Goal: Transaction & Acquisition: Purchase product/service

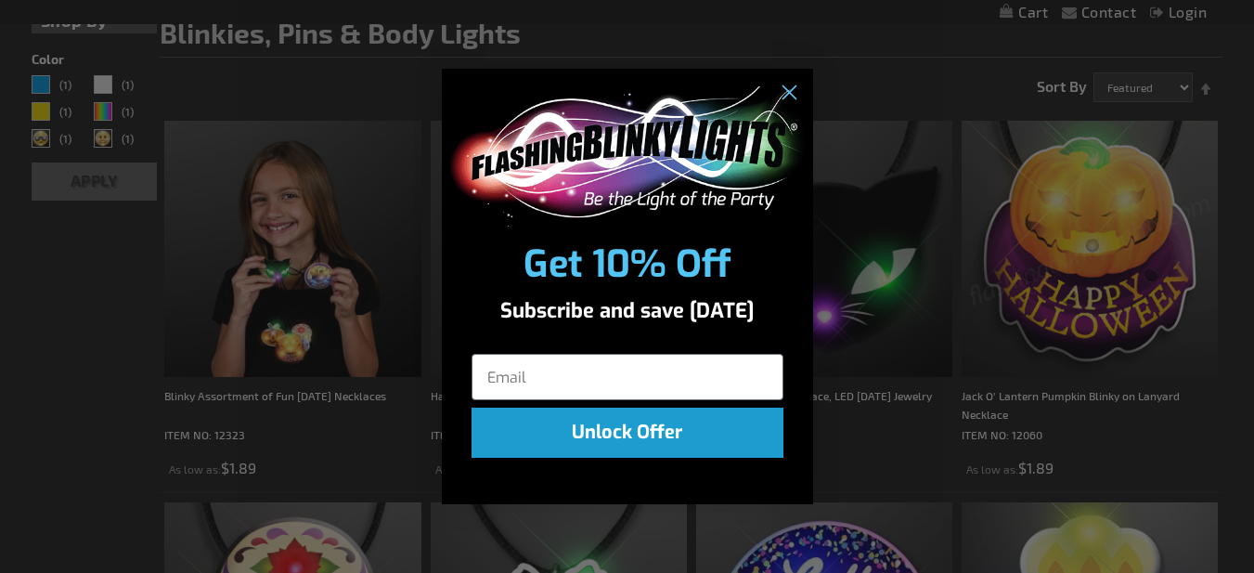
scroll to position [278, 0]
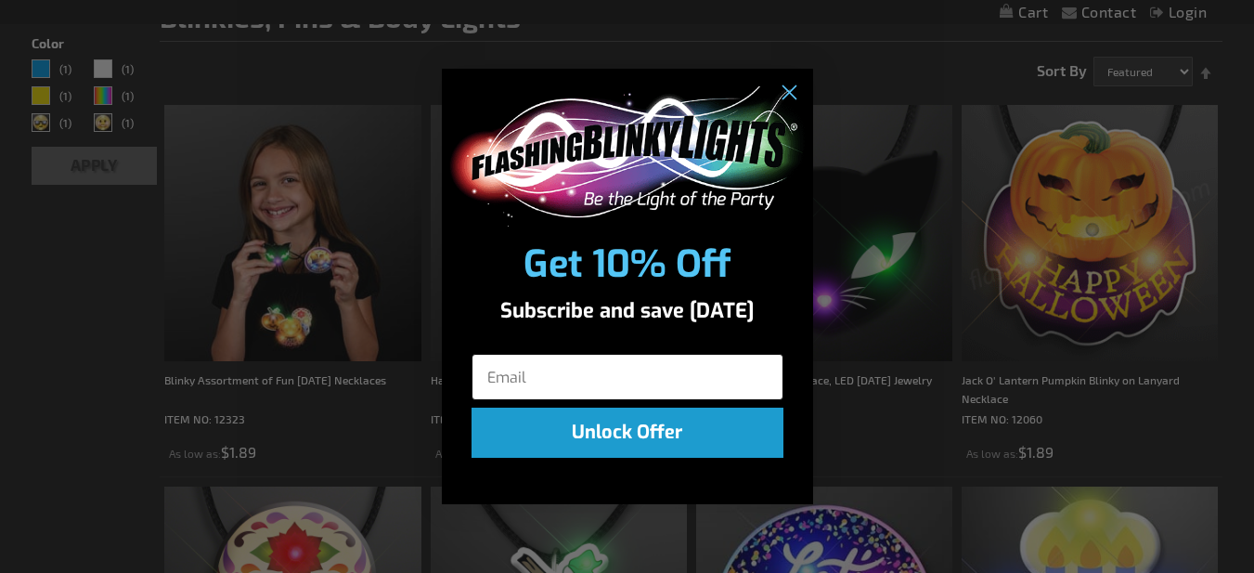
click at [760, 376] on input "Email" at bounding box center [627, 377] width 312 height 46
type input "grace981@outlook.com"
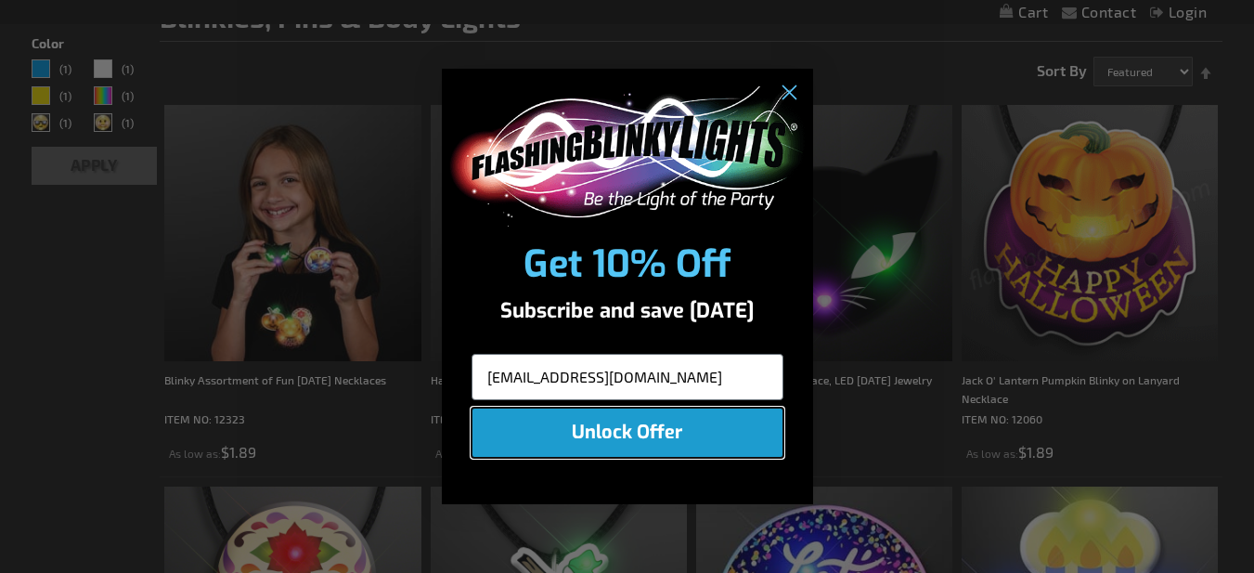
click at [637, 434] on button "Unlock Offer" at bounding box center [627, 432] width 312 height 50
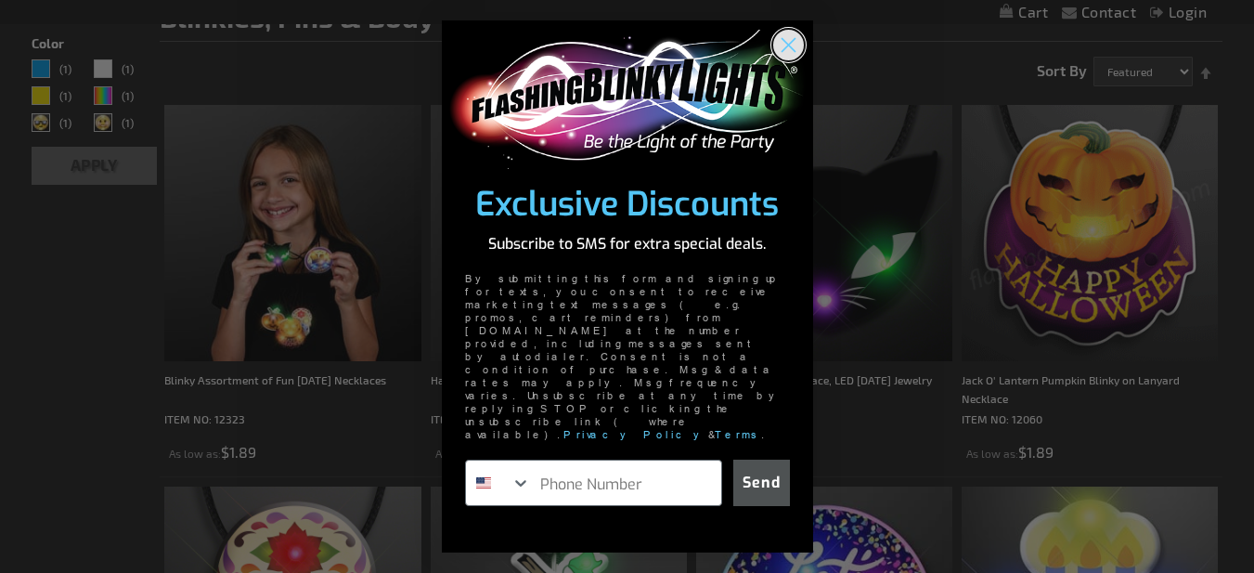
click at [789, 59] on circle "Close dialog" at bounding box center [787, 44] width 31 height 31
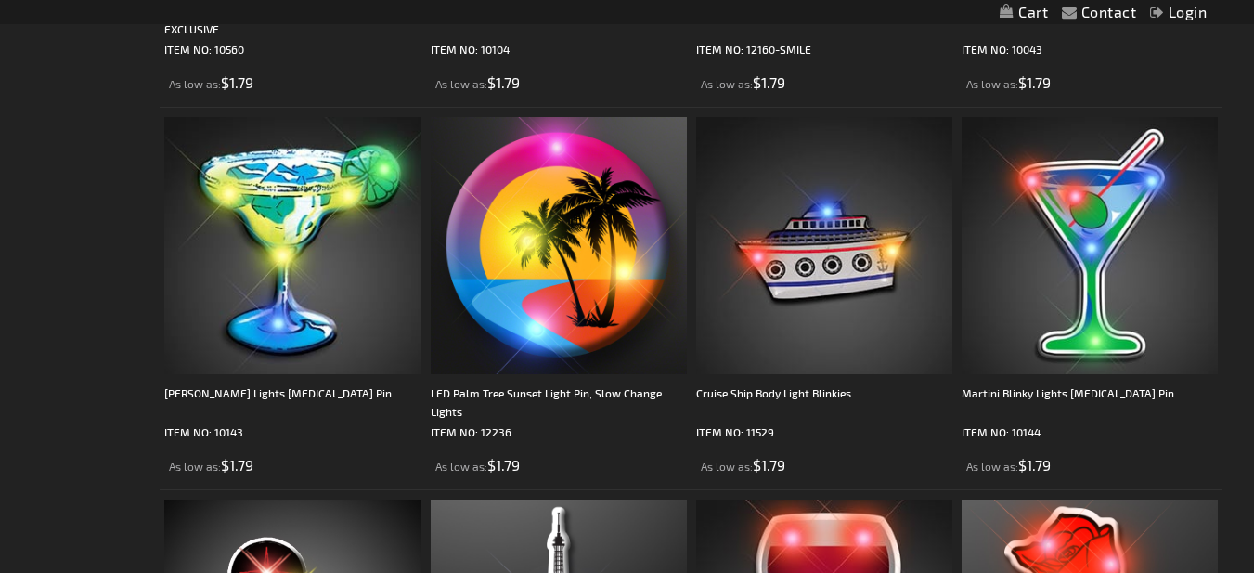
scroll to position [2970, 0]
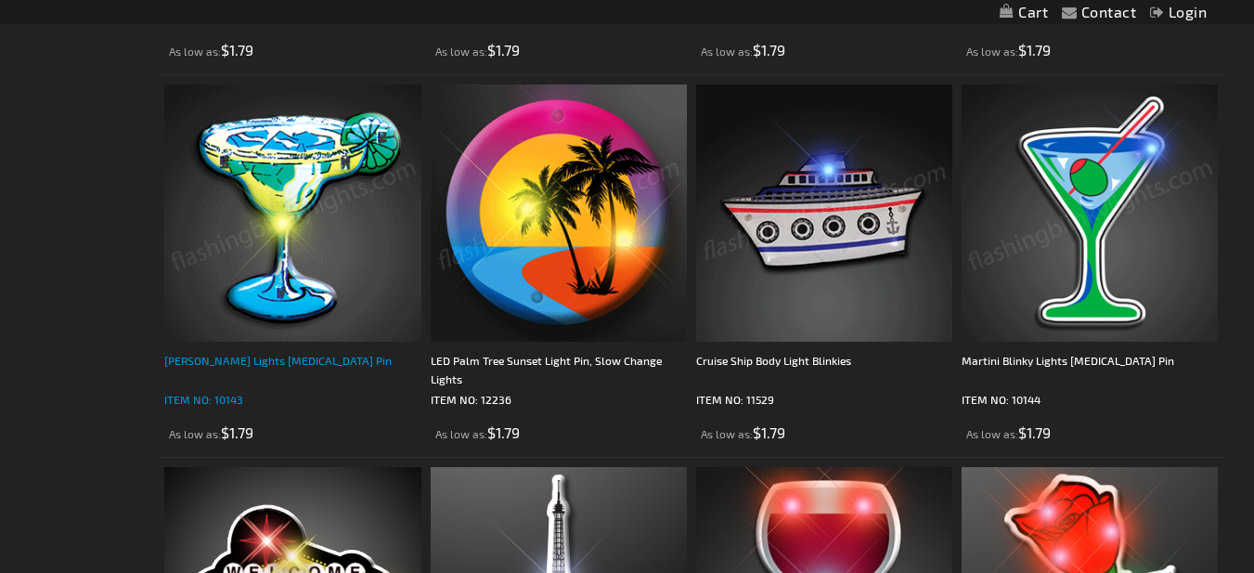
click at [286, 359] on div "[PERSON_NAME] Lights [MEDICAL_DATA] Pin" at bounding box center [292, 369] width 256 height 37
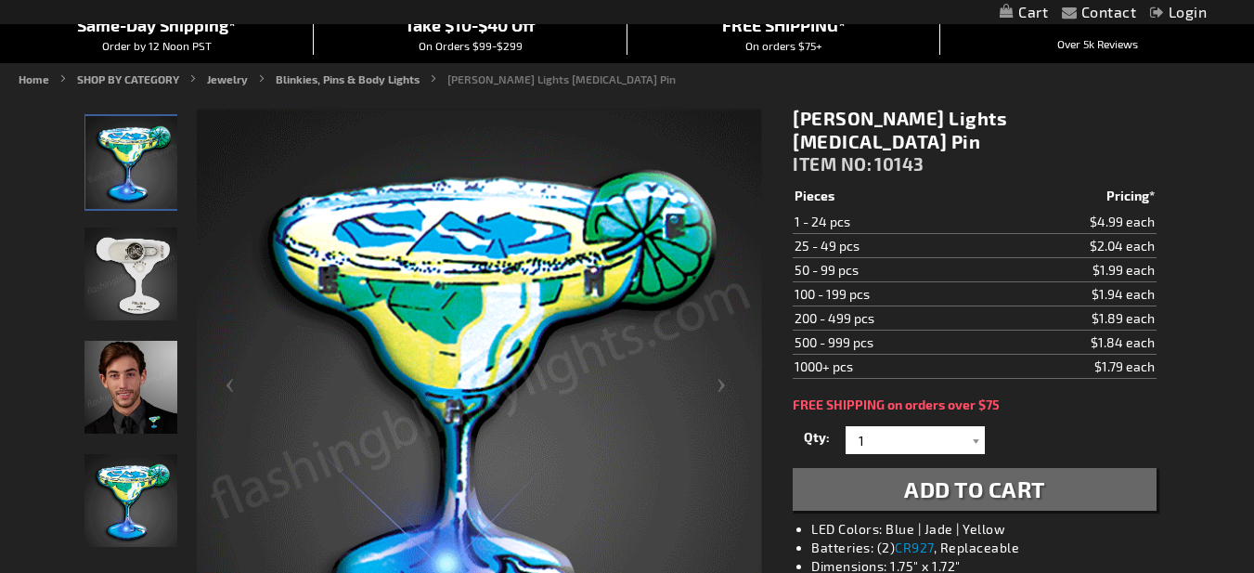
scroll to position [186, 0]
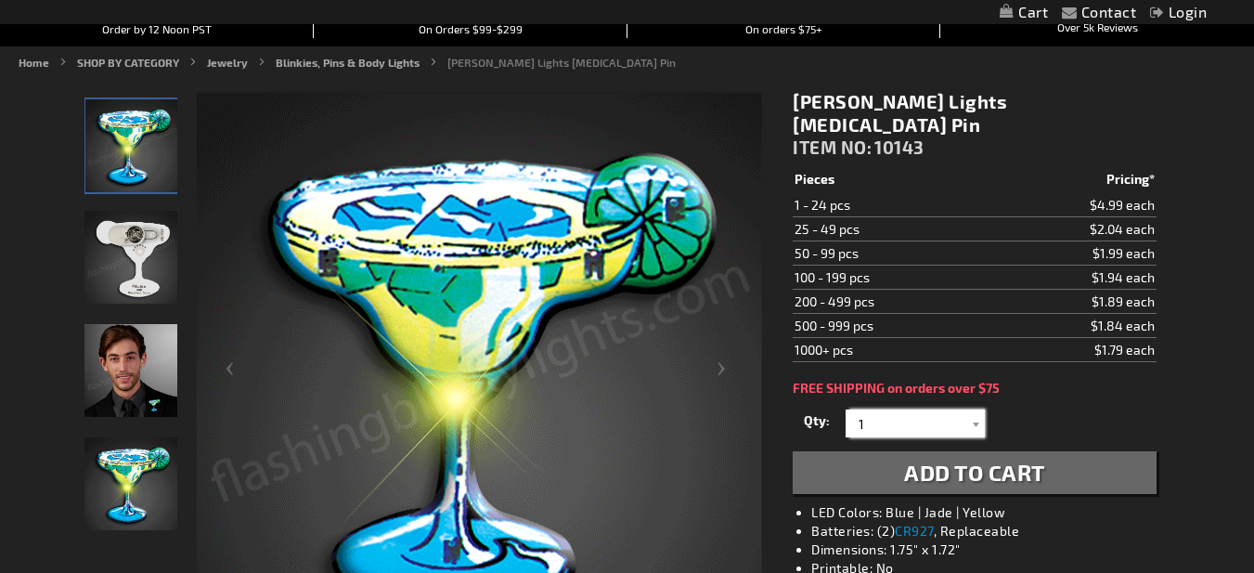
click at [875, 409] on input "1" at bounding box center [917, 423] width 135 height 28
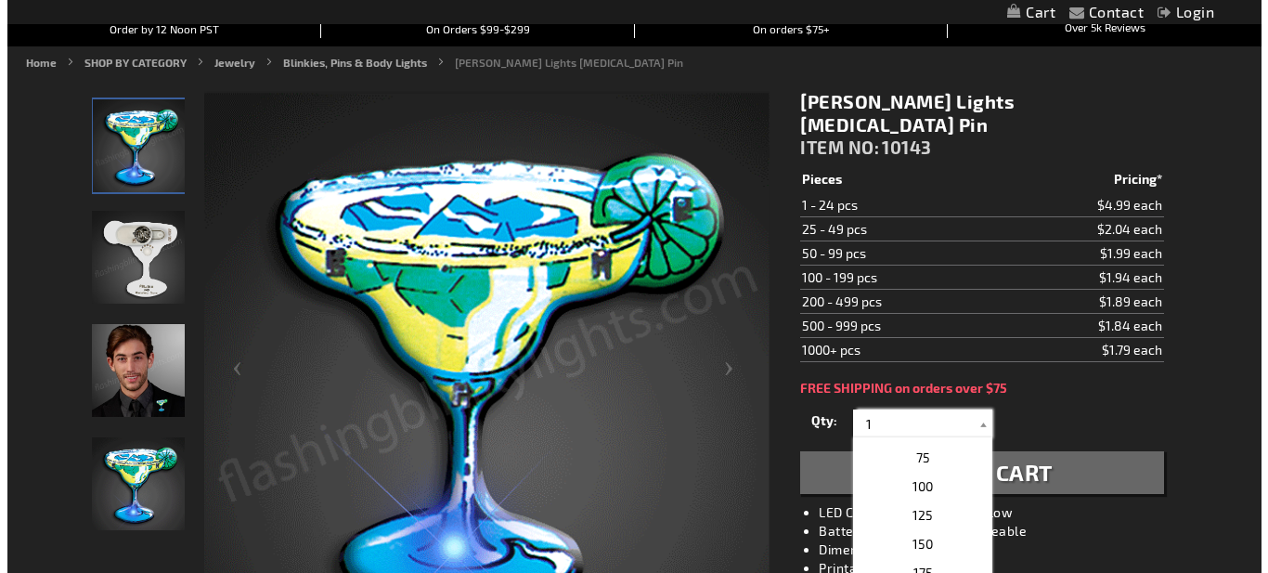
scroll to position [650, 0]
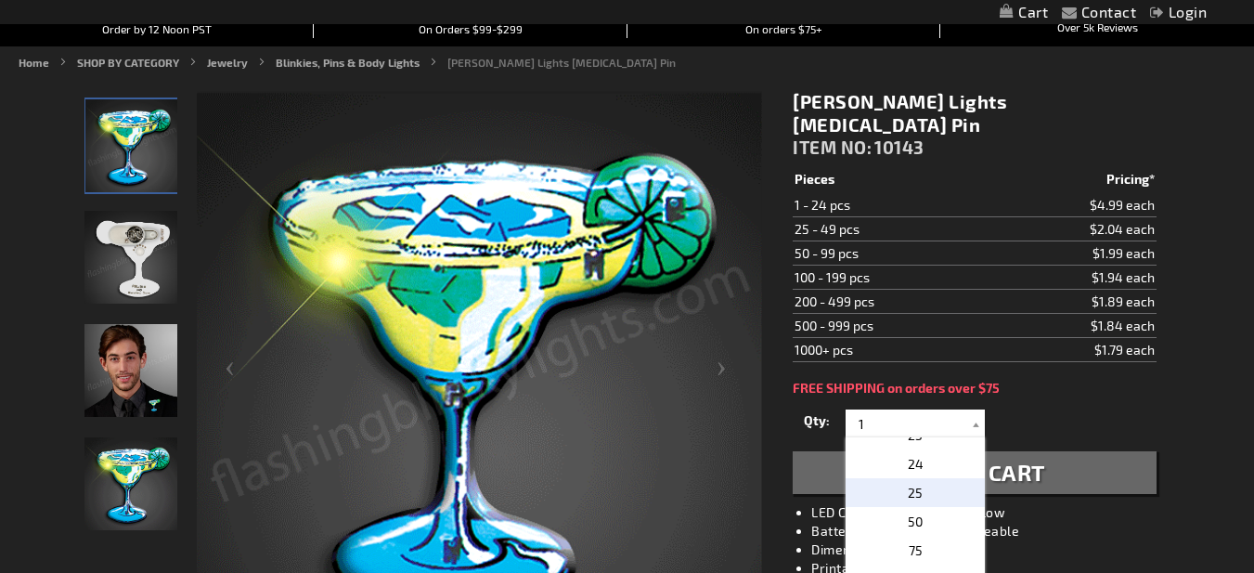
click at [908, 484] on span "25" at bounding box center [915, 492] width 15 height 16
type input "25"
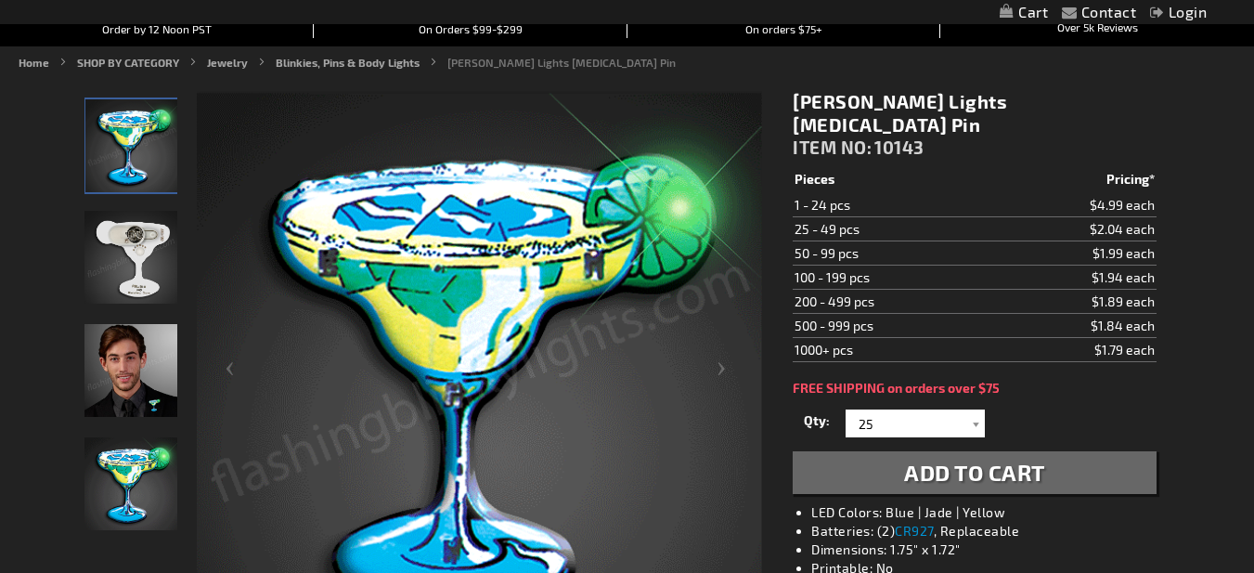
click at [895, 451] on button "Add to Cart" at bounding box center [974, 472] width 363 height 43
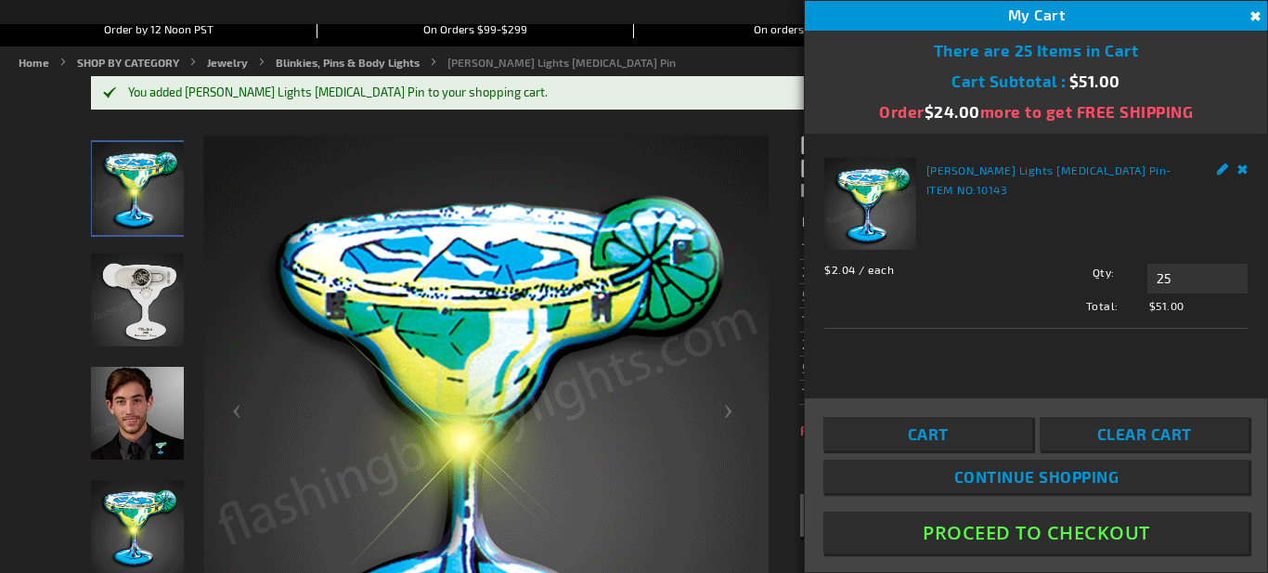
click at [1026, 470] on span "Continue Shopping" at bounding box center [1035, 476] width 165 height 19
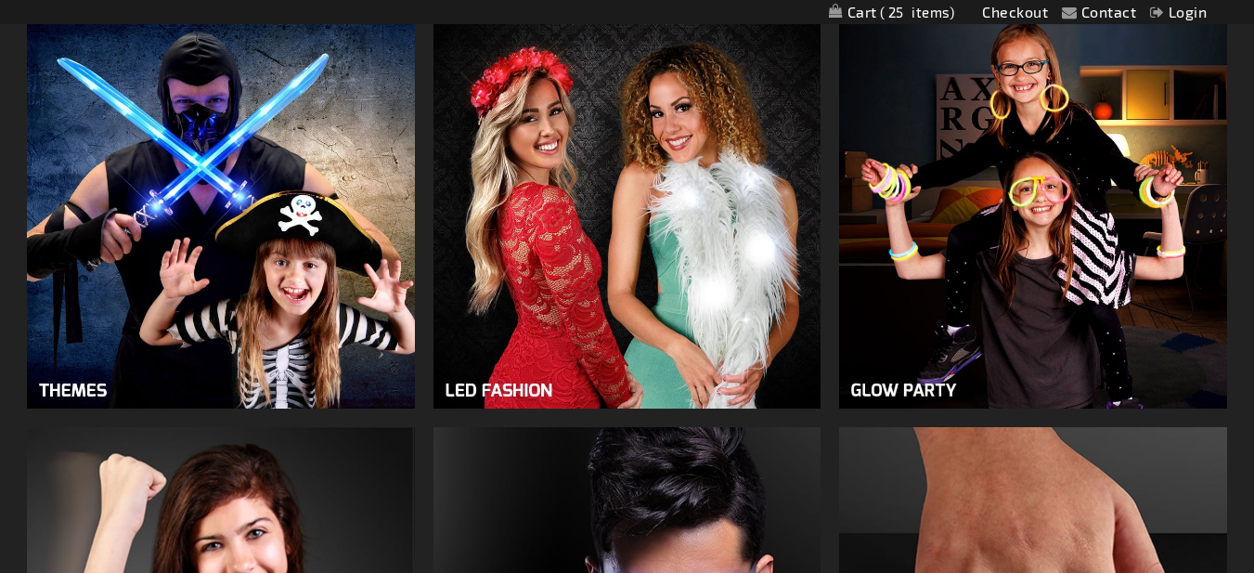
scroll to position [1392, 0]
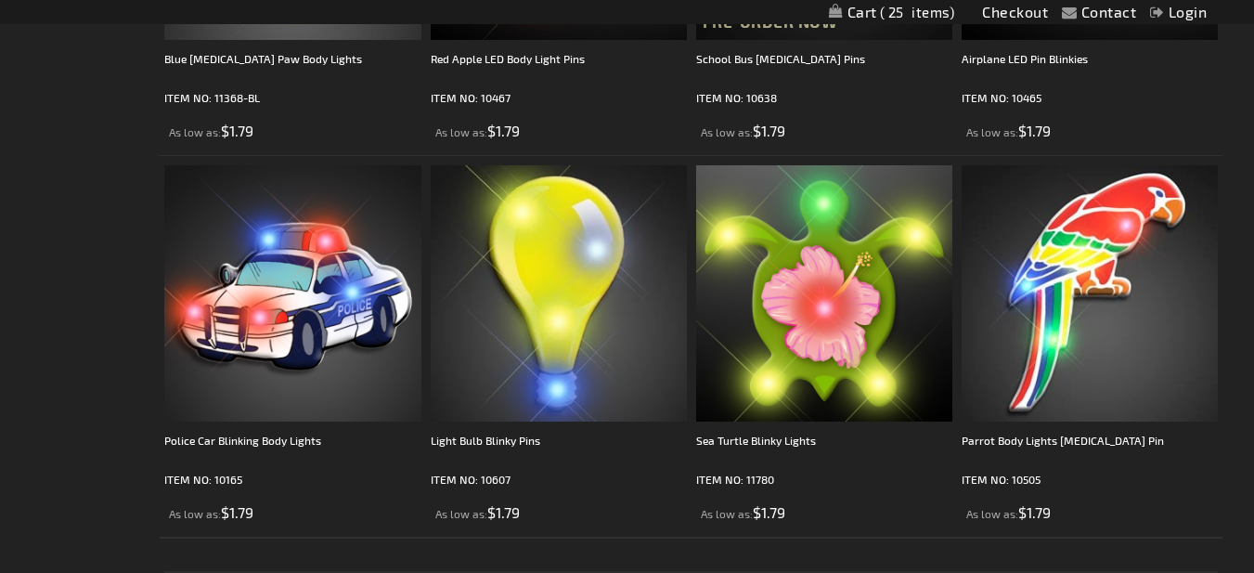
scroll to position [5568, 0]
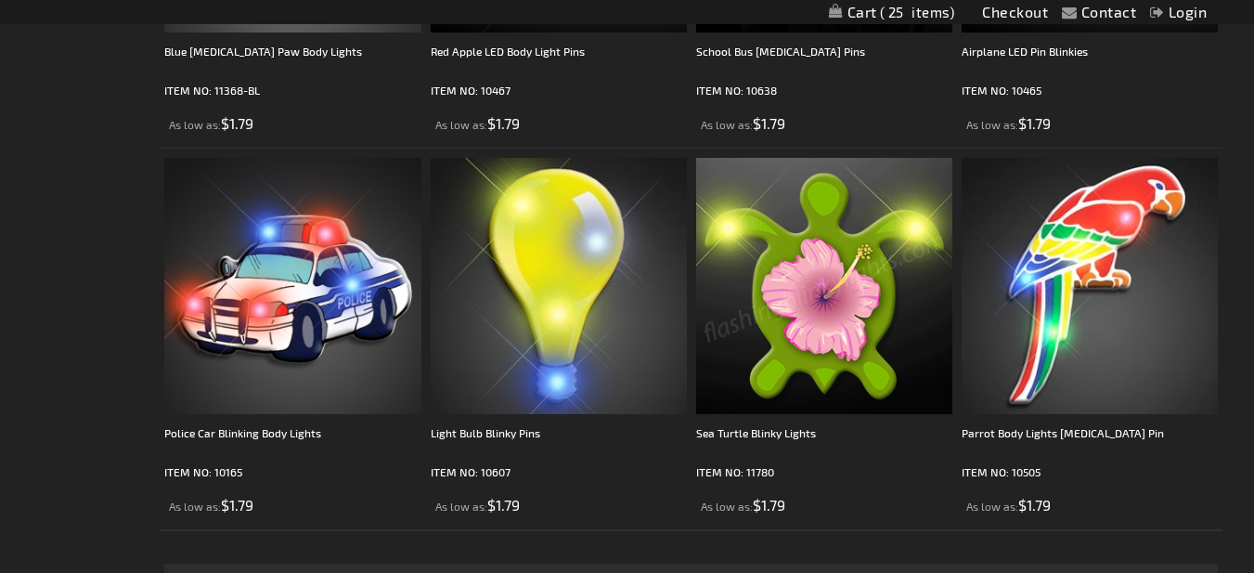
click at [820, 337] on img at bounding box center [824, 286] width 256 height 256
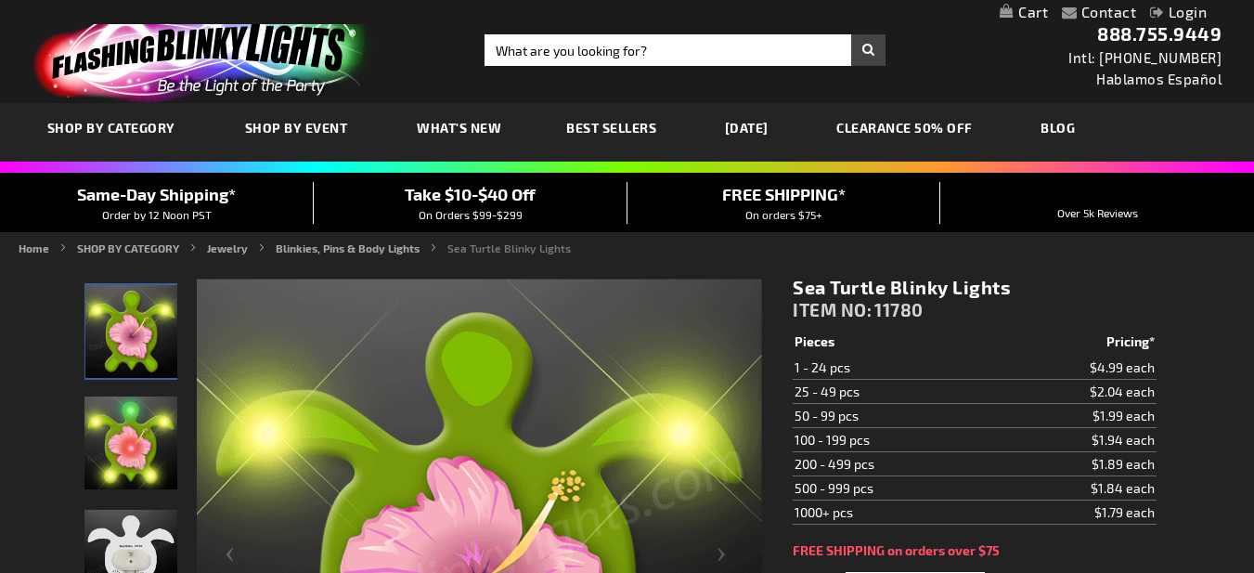
scroll to position [278, 0]
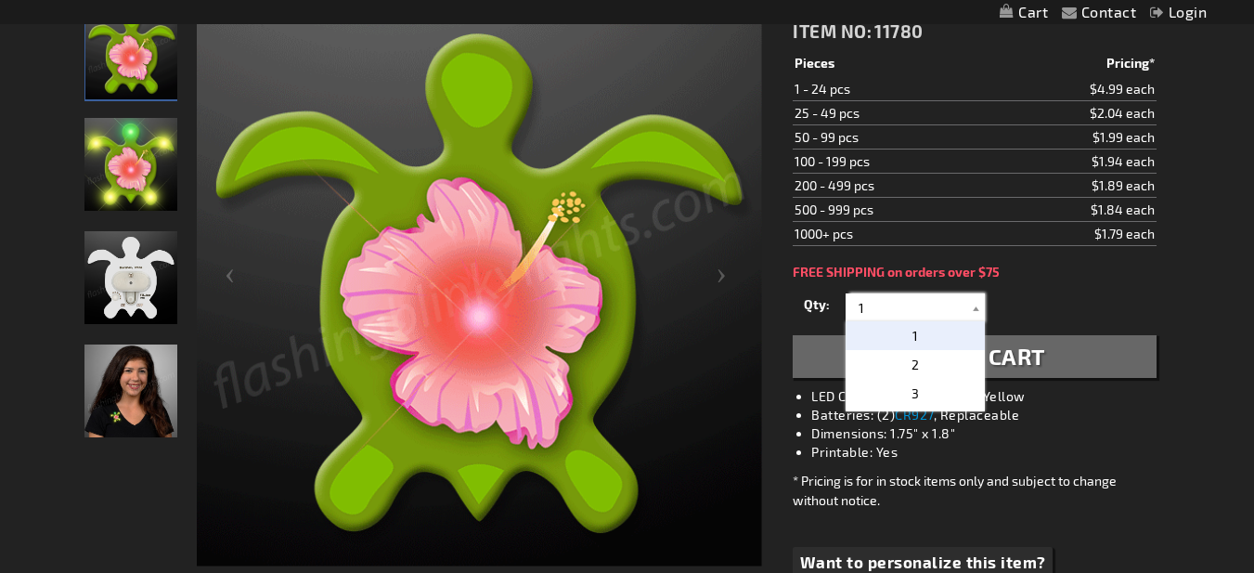
click at [902, 314] on input "1" at bounding box center [917, 307] width 135 height 28
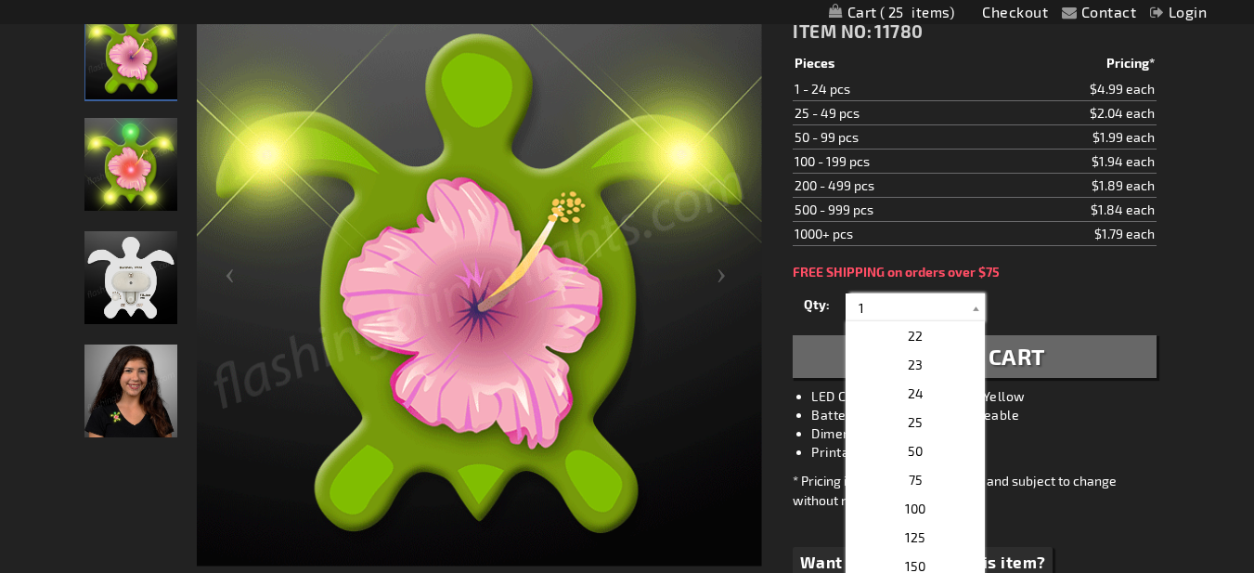
scroll to position [650, 0]
click at [909, 370] on span "25" at bounding box center [915, 376] width 15 height 16
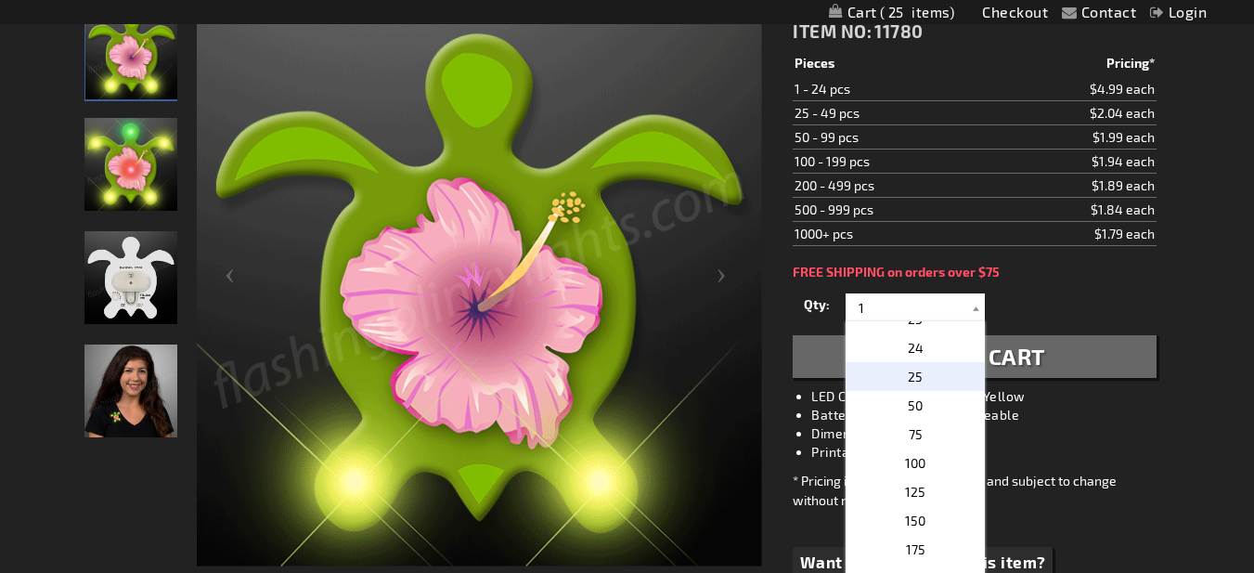
type input "25"
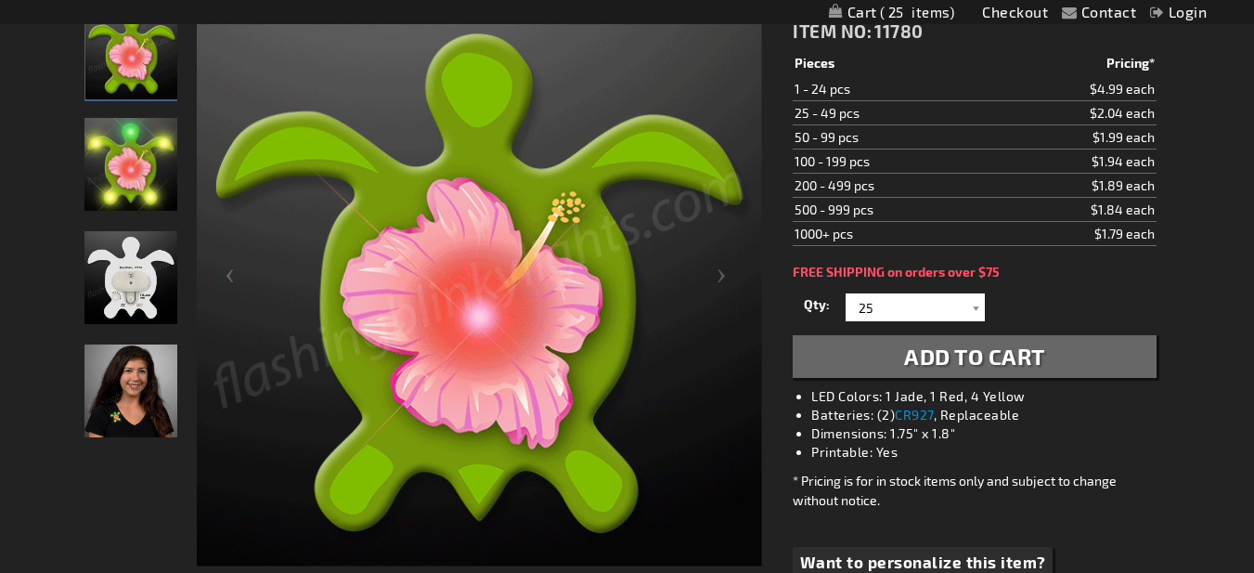
click at [907, 361] on span "Add to Cart" at bounding box center [974, 355] width 141 height 27
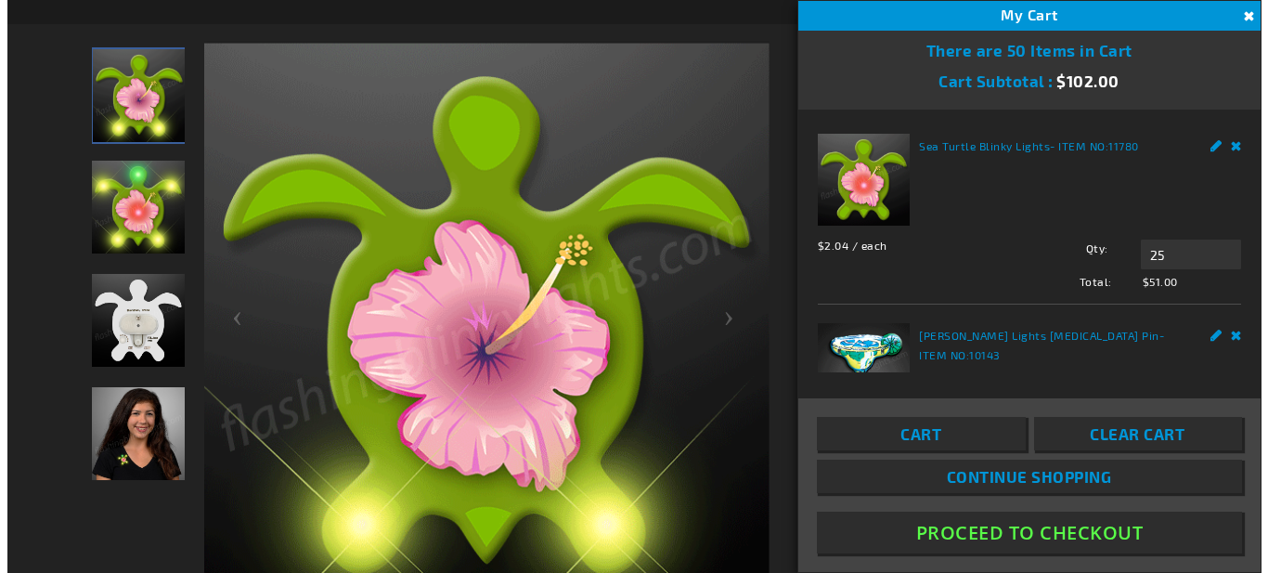
scroll to position [321, 0]
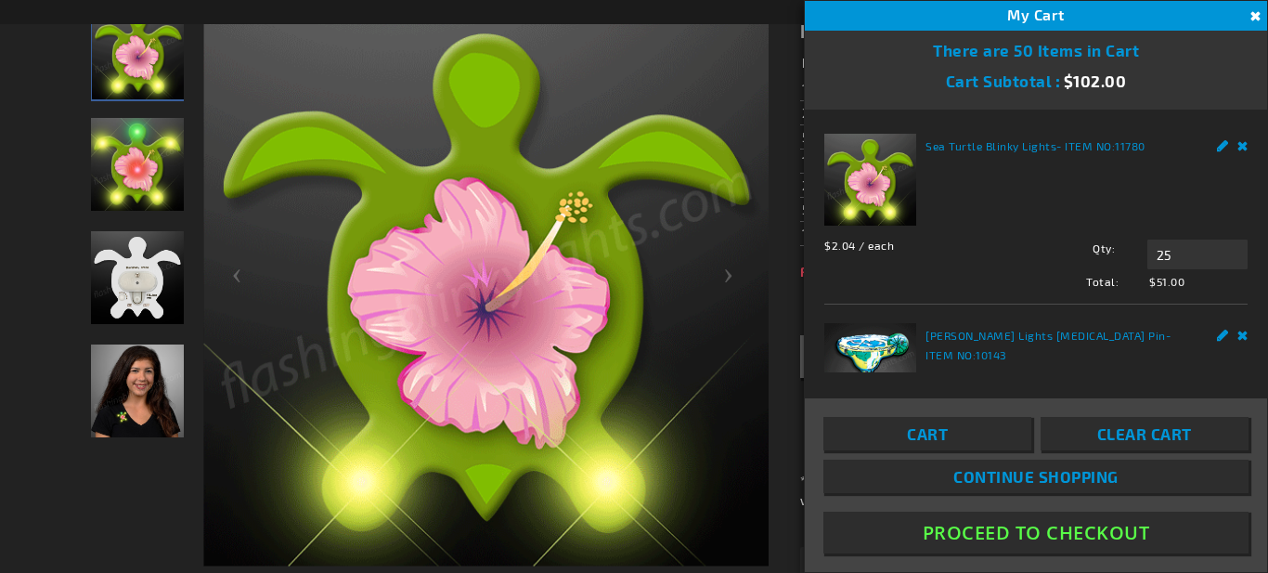
click at [1002, 466] on link "Continue Shopping" at bounding box center [1035, 475] width 425 height 33
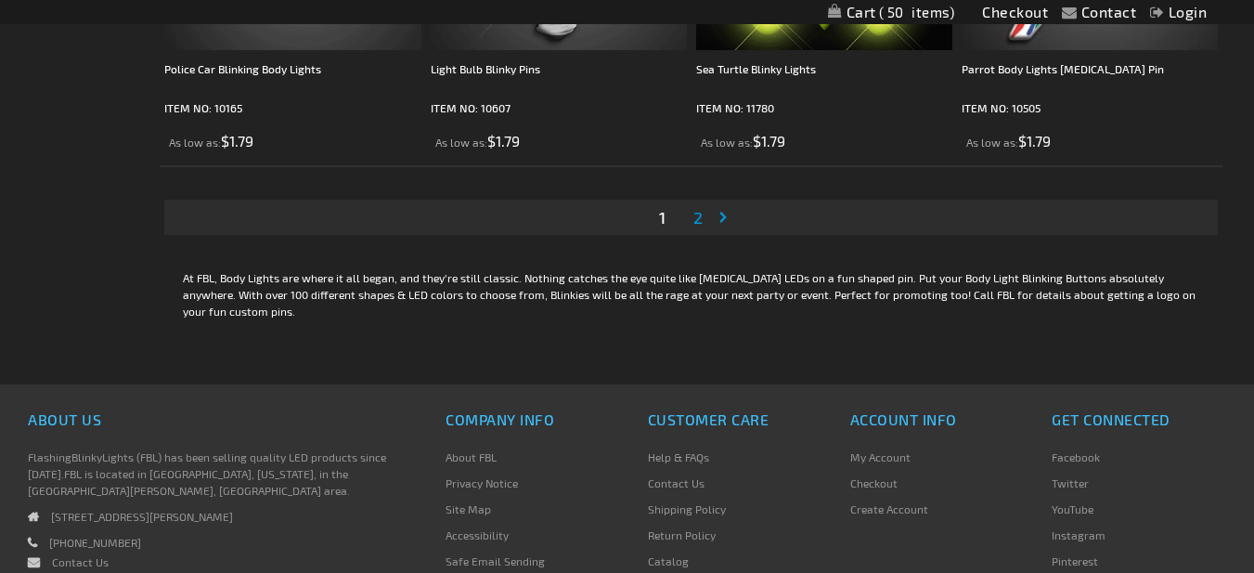
scroll to position [5939, 0]
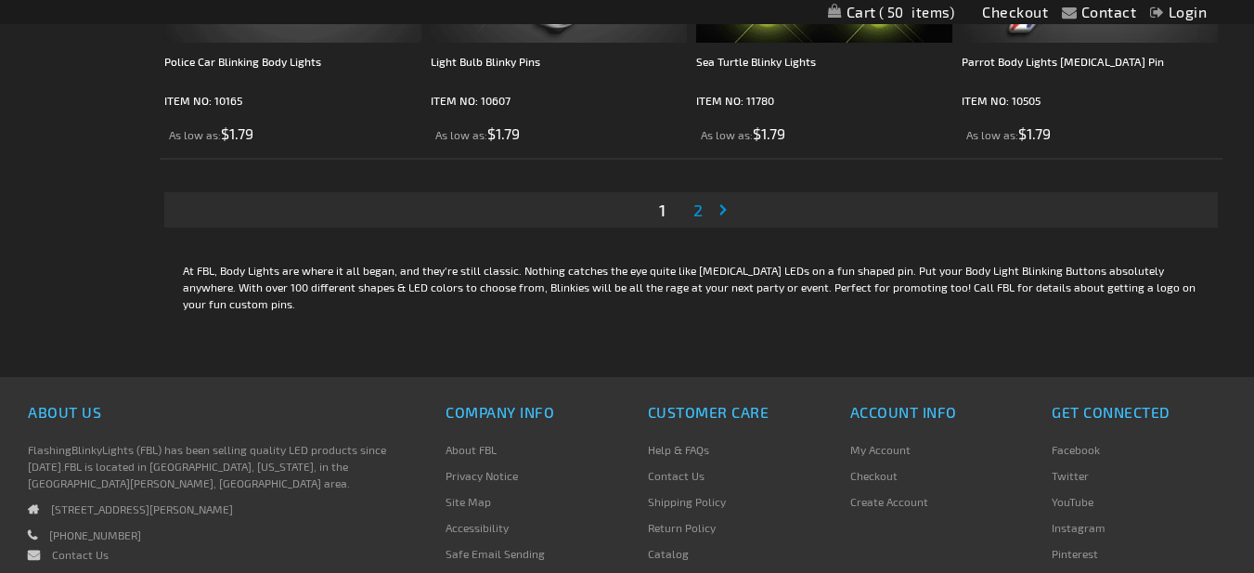
click at [699, 208] on span "2" at bounding box center [697, 210] width 9 height 20
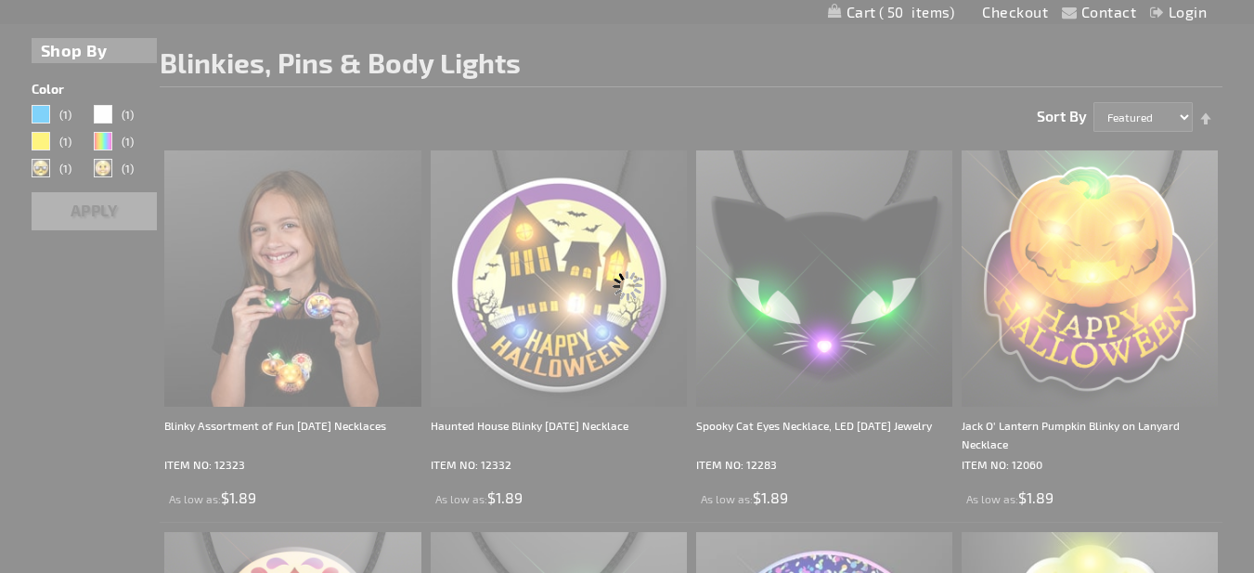
scroll to position [0, 0]
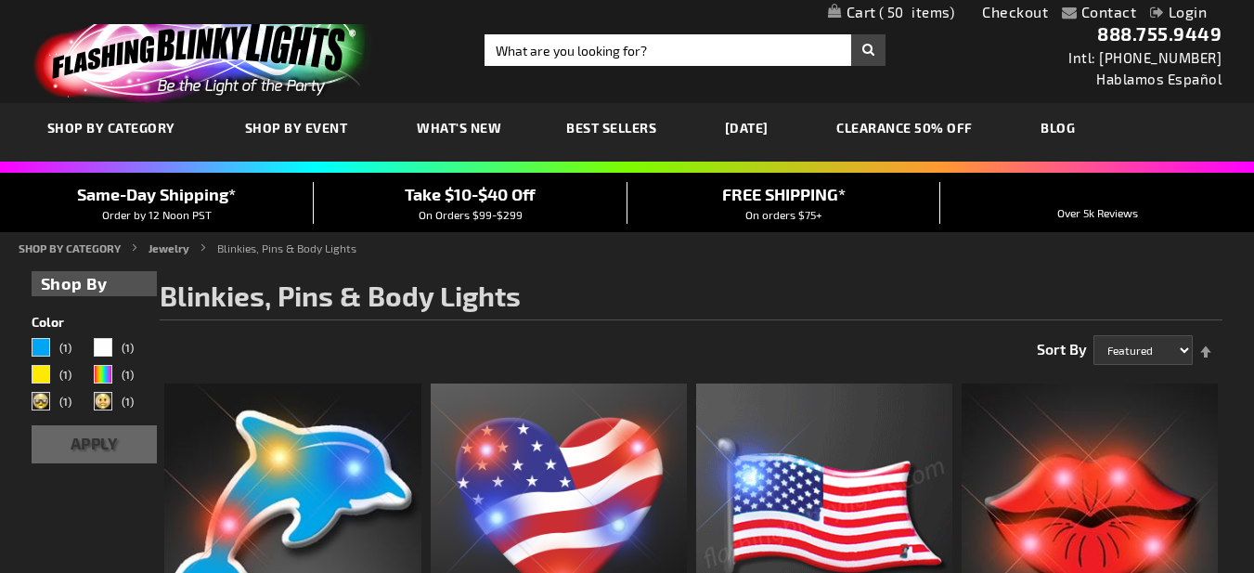
click at [961, 121] on link "CLEARANCE 50% OFF" at bounding box center [904, 128] width 164 height 62
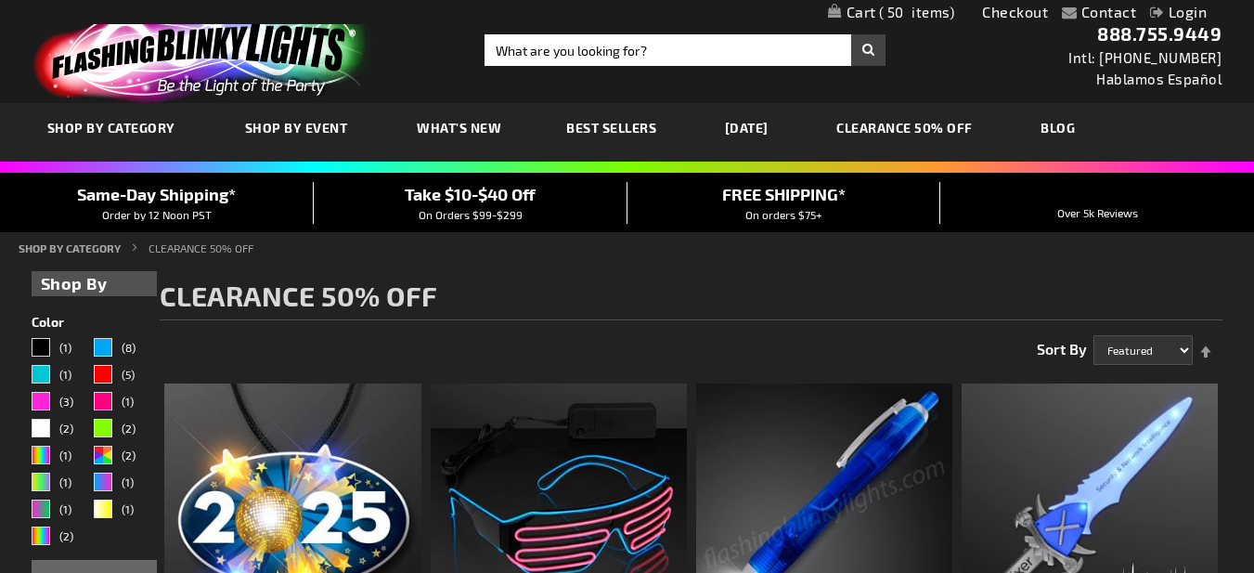
click at [1013, 9] on link "Checkout" at bounding box center [1015, 12] width 66 height 18
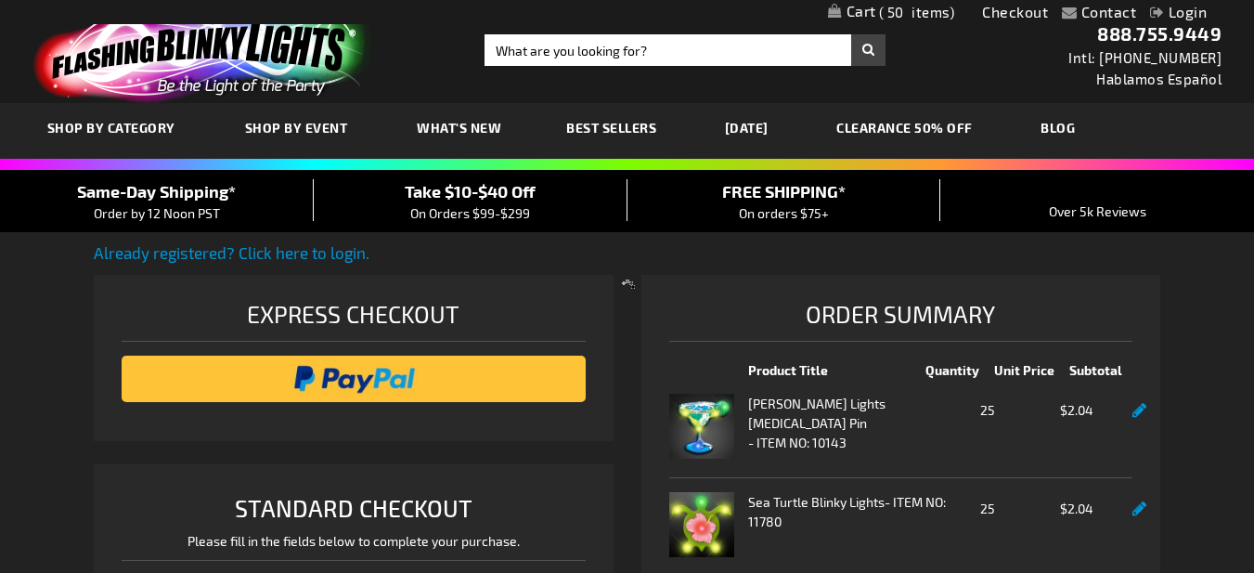
select select "US"
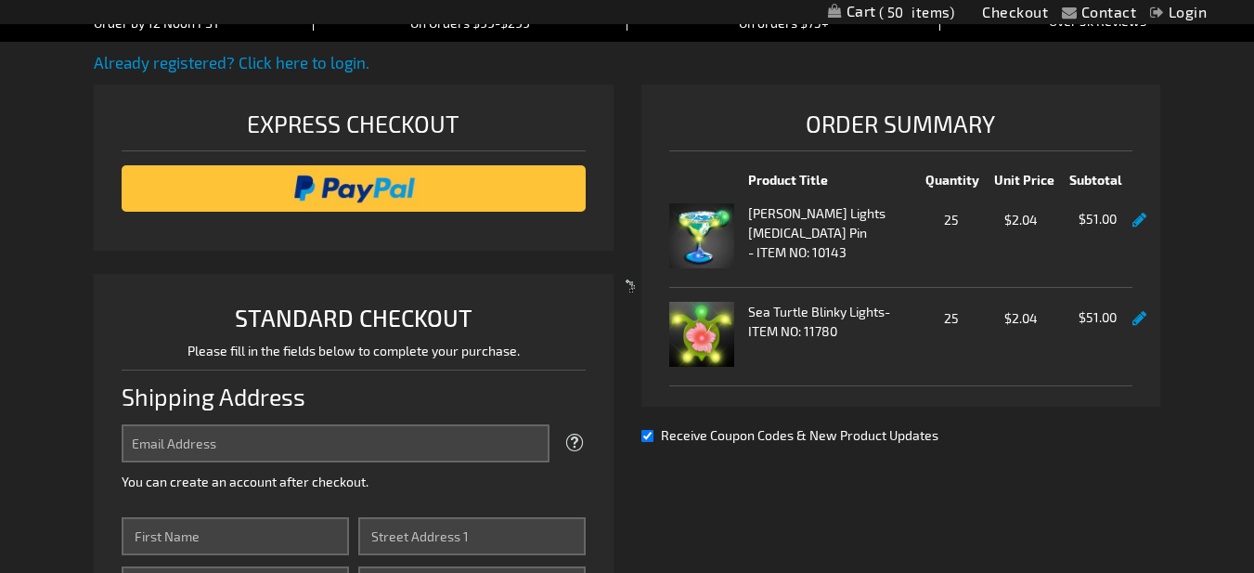
scroll to position [186, 0]
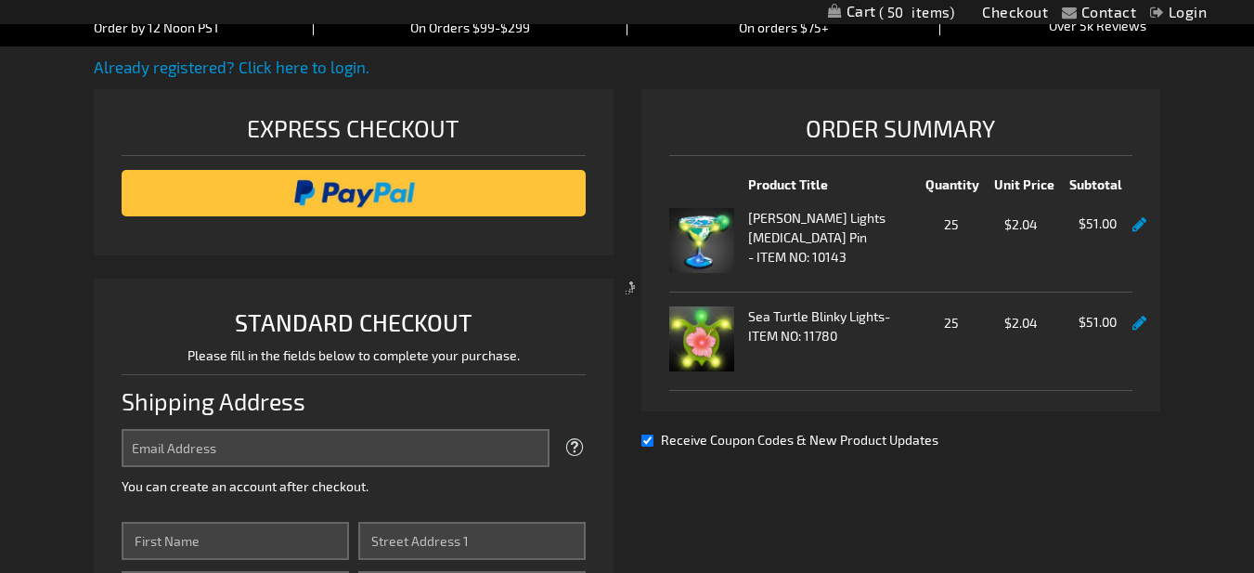
click at [476, 195] on div at bounding box center [627, 286] width 1254 height 573
click at [370, 193] on div at bounding box center [627, 286] width 1254 height 573
click at [329, 64] on div at bounding box center [627, 286] width 1254 height 573
click at [408, 446] on div at bounding box center [627, 286] width 1254 height 573
click at [572, 448] on div at bounding box center [627, 286] width 1254 height 573
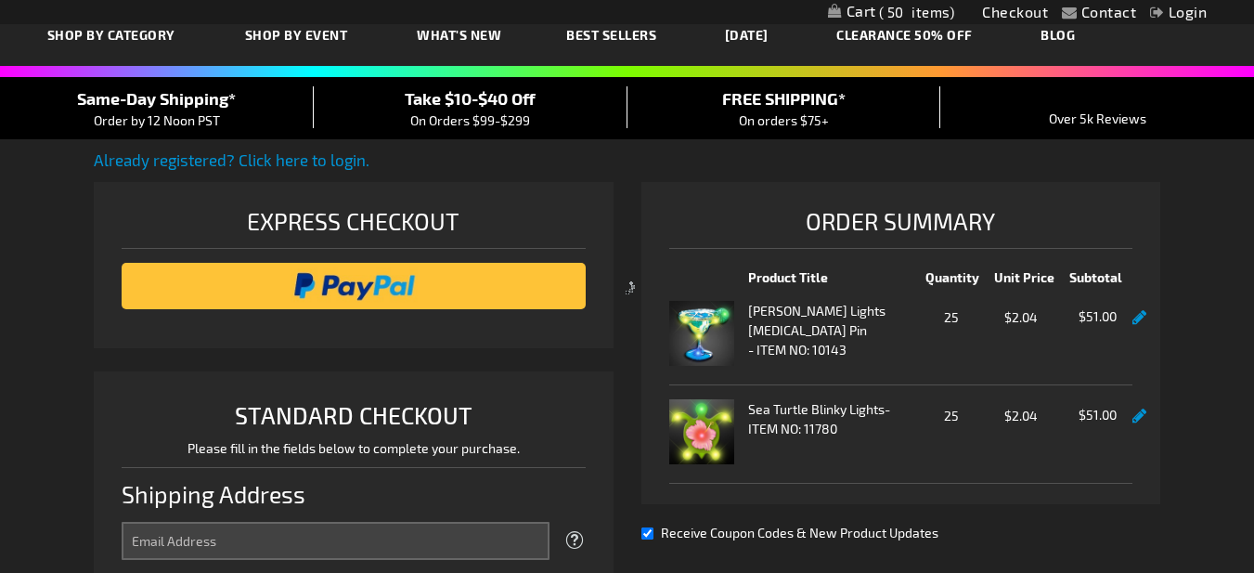
scroll to position [0, 0]
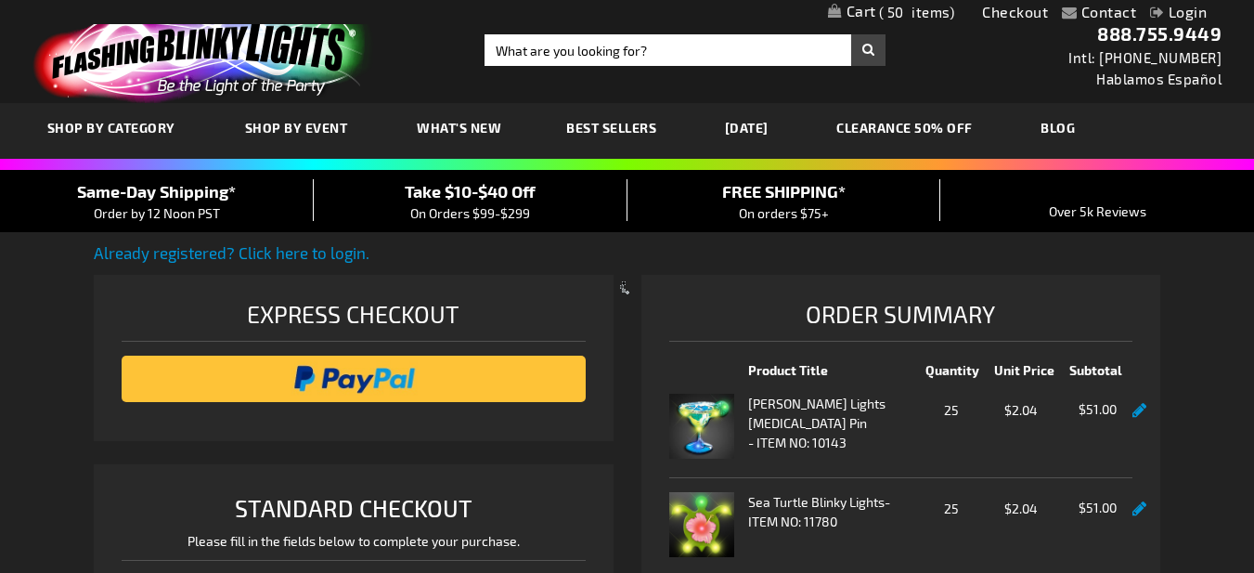
click at [469, 376] on div at bounding box center [627, 286] width 1254 height 573
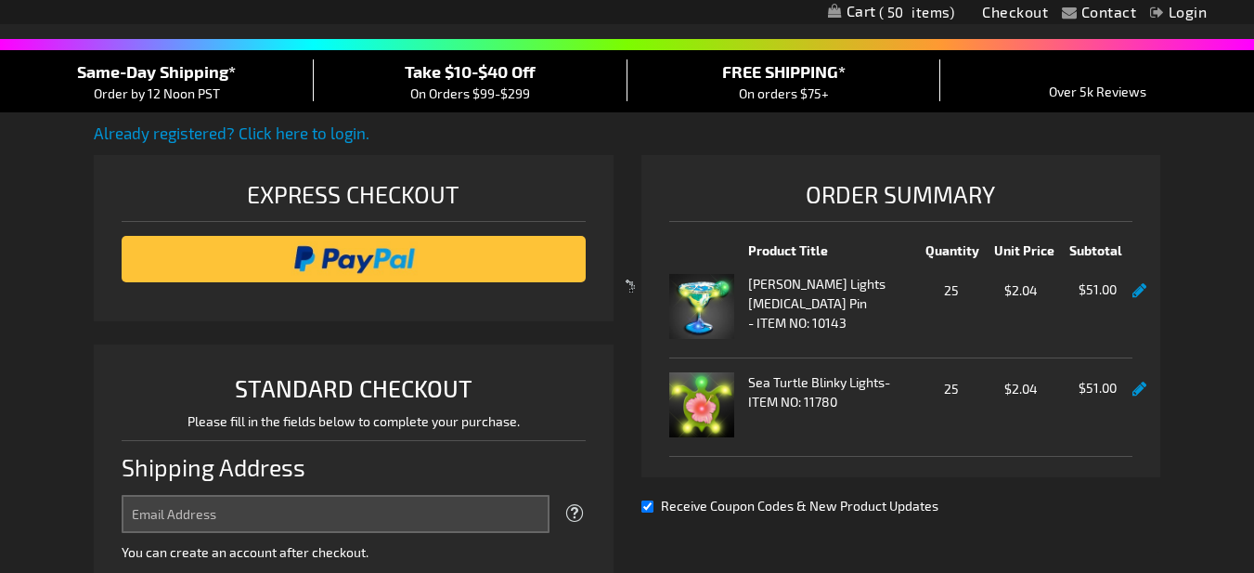
scroll to position [371, 0]
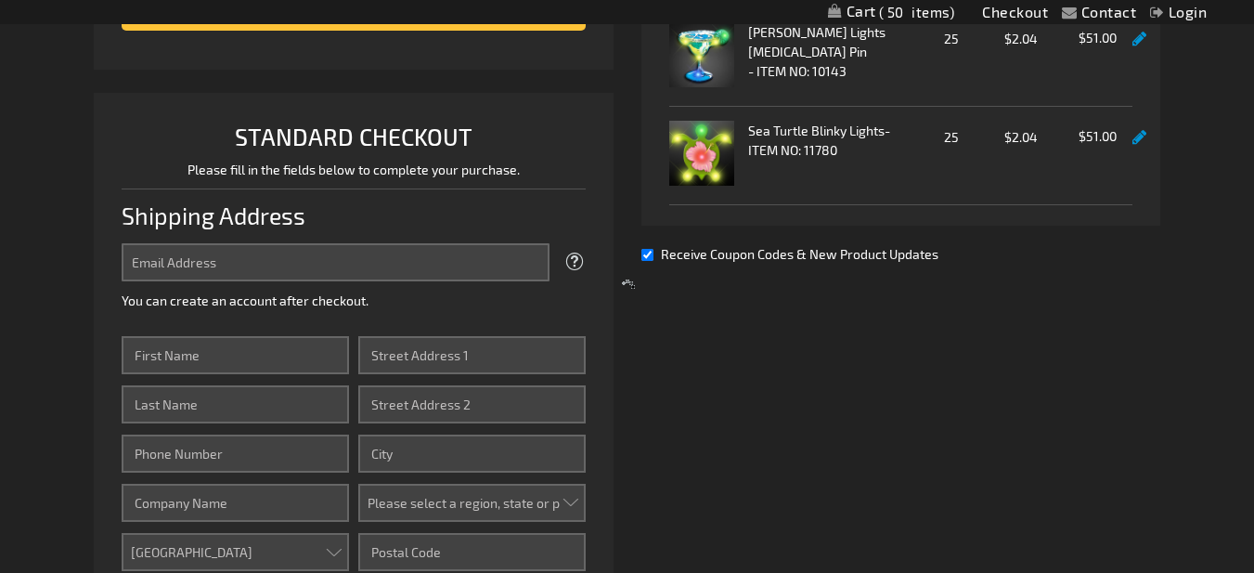
click at [572, 260] on div at bounding box center [627, 286] width 1254 height 573
click at [345, 269] on div at bounding box center [627, 286] width 1254 height 573
click at [574, 257] on div at bounding box center [627, 286] width 1254 height 573
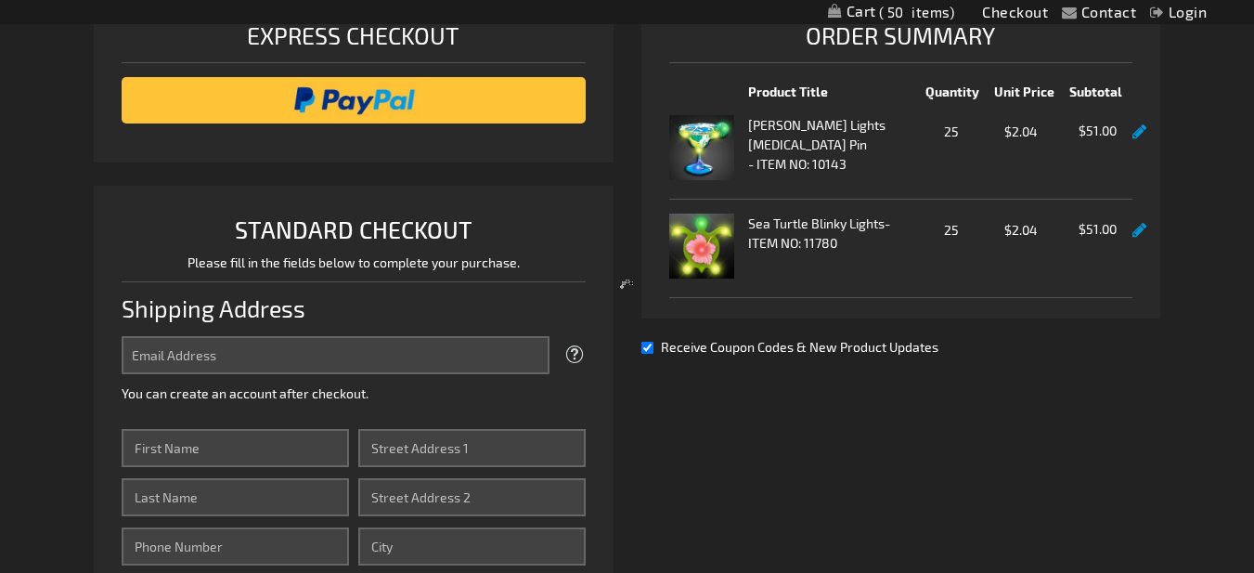
scroll to position [0, 0]
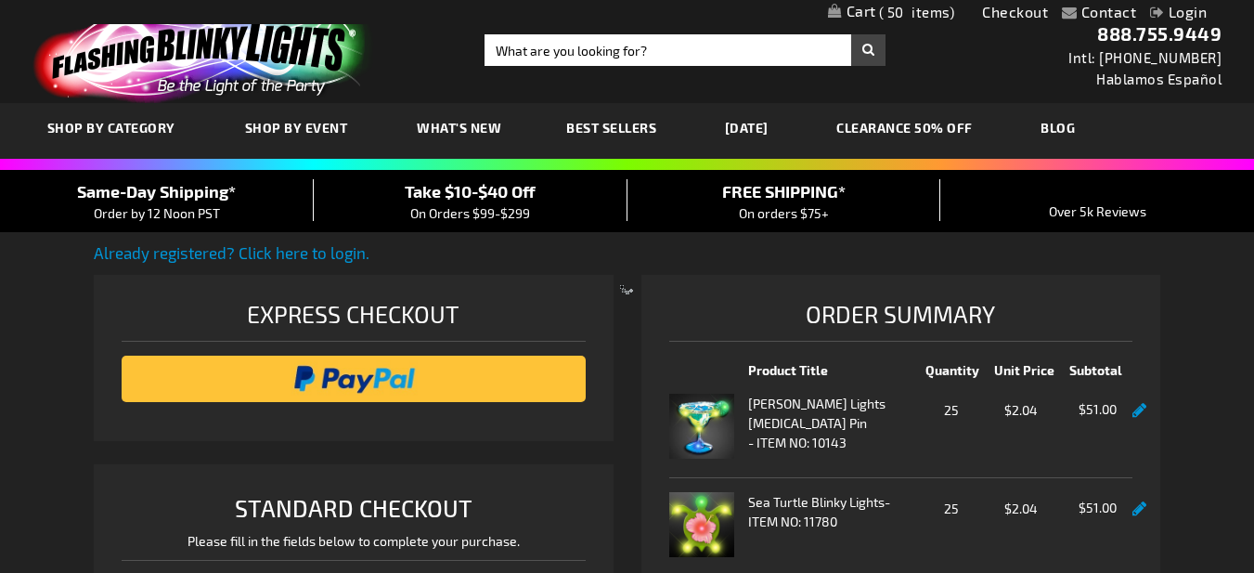
click at [318, 251] on div at bounding box center [627, 286] width 1254 height 573
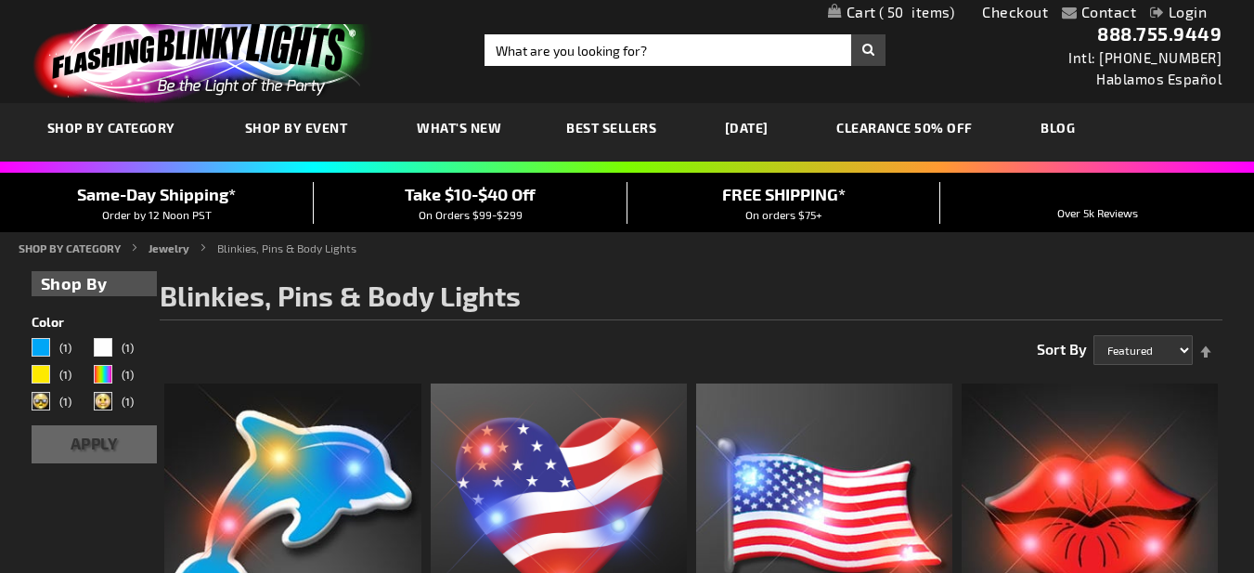
click at [1007, 8] on link "Checkout" at bounding box center [1015, 12] width 66 height 18
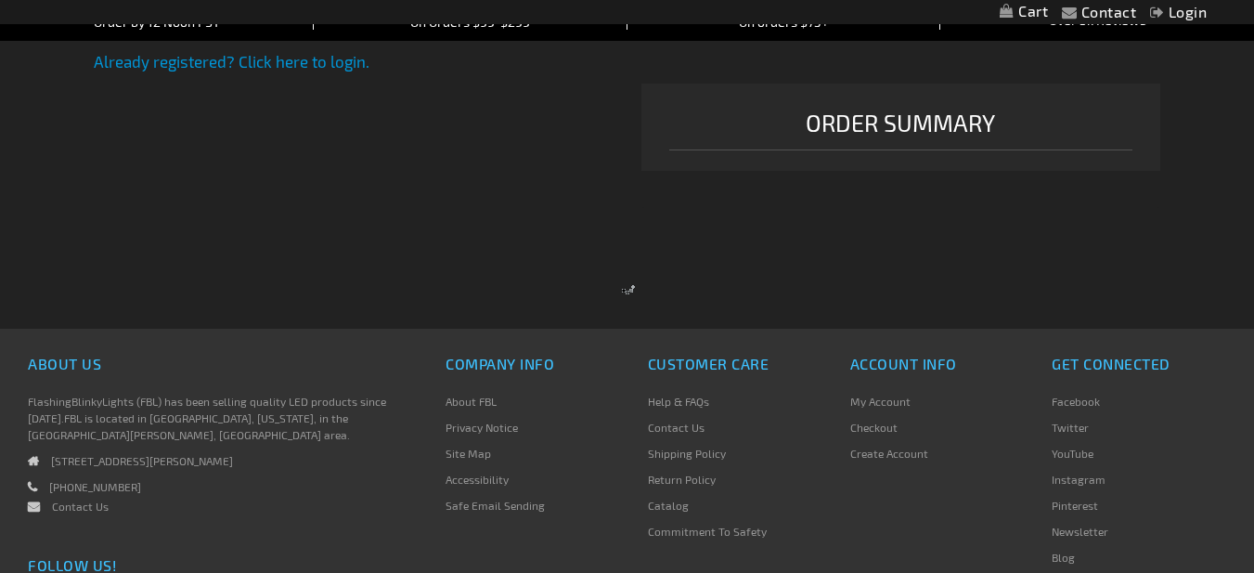
select select "US"
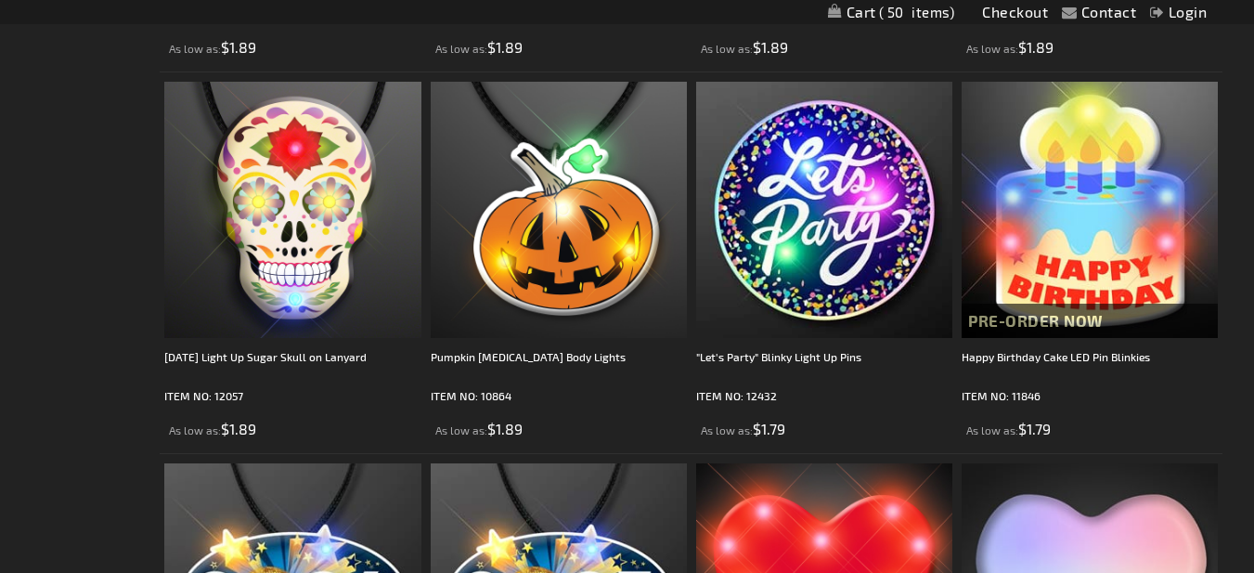
scroll to position [650, 0]
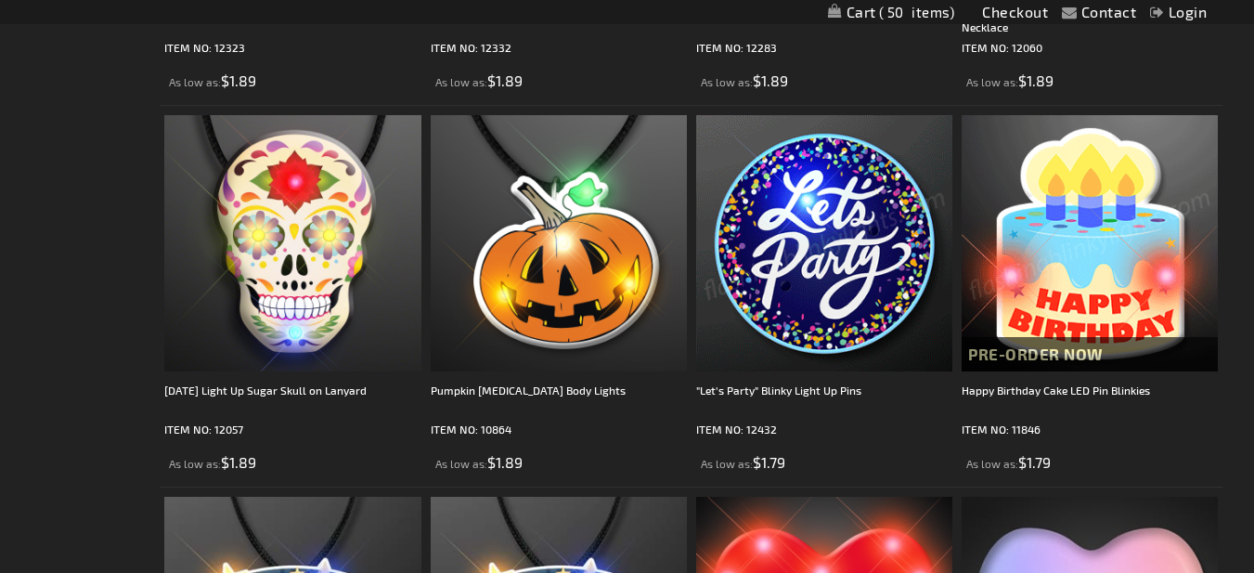
click at [1022, 6] on link "Checkout" at bounding box center [1015, 12] width 66 height 18
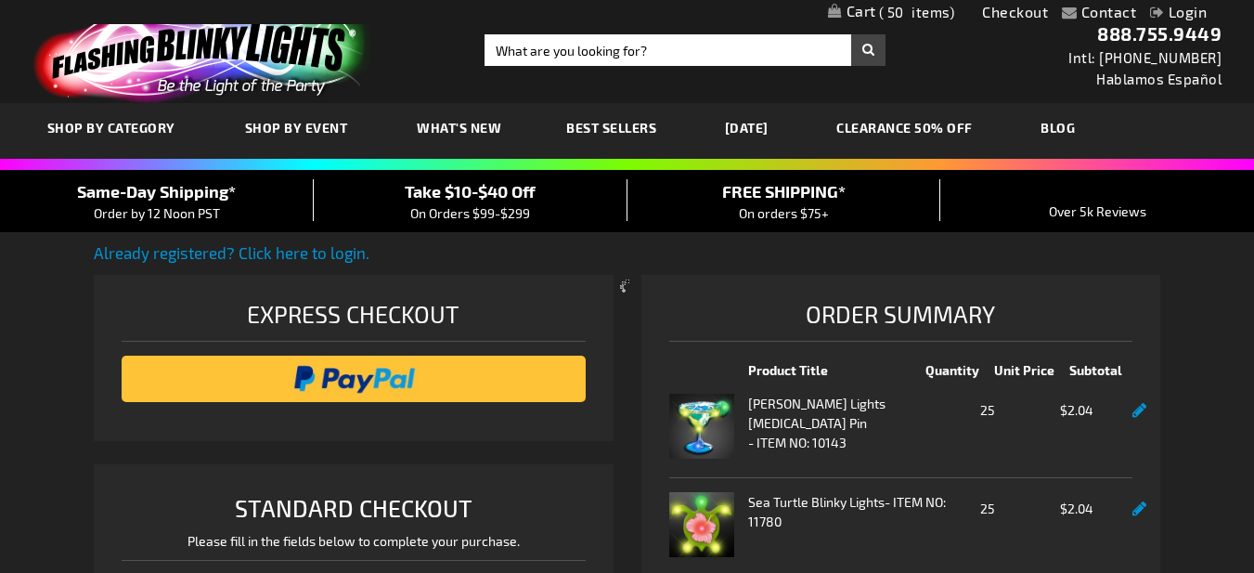
scroll to position [464, 0]
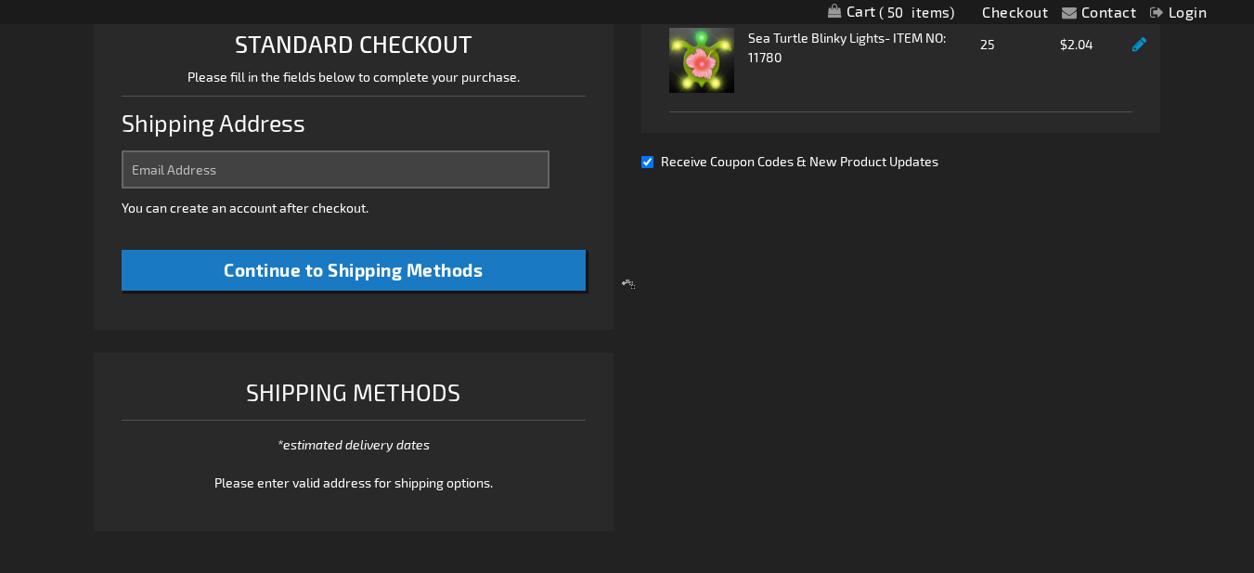
select select "US"
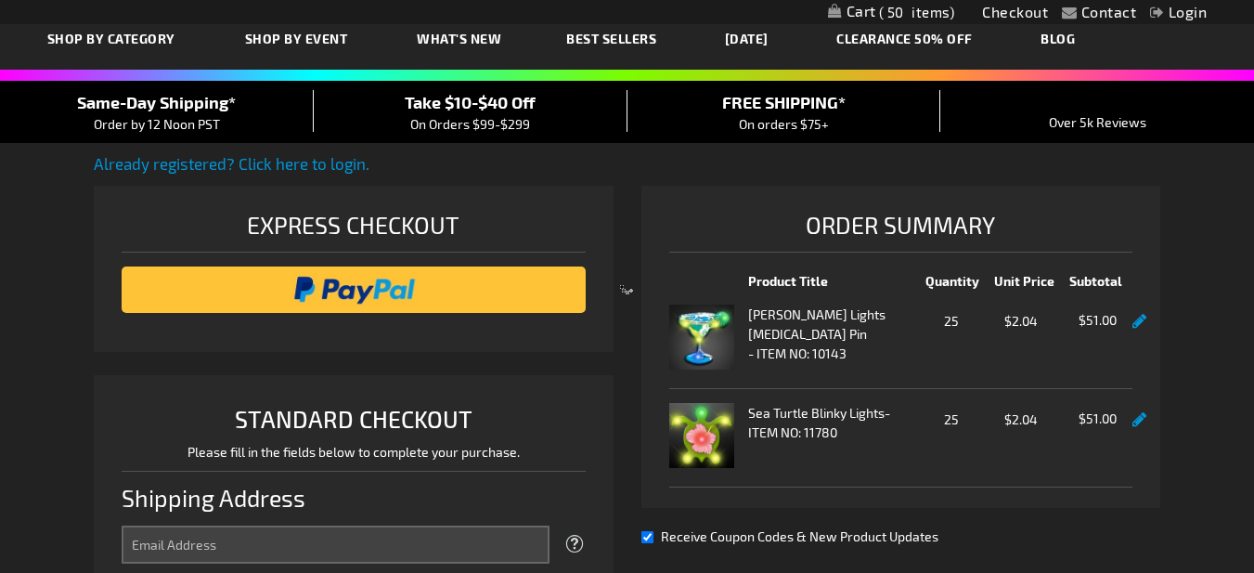
scroll to position [0, 0]
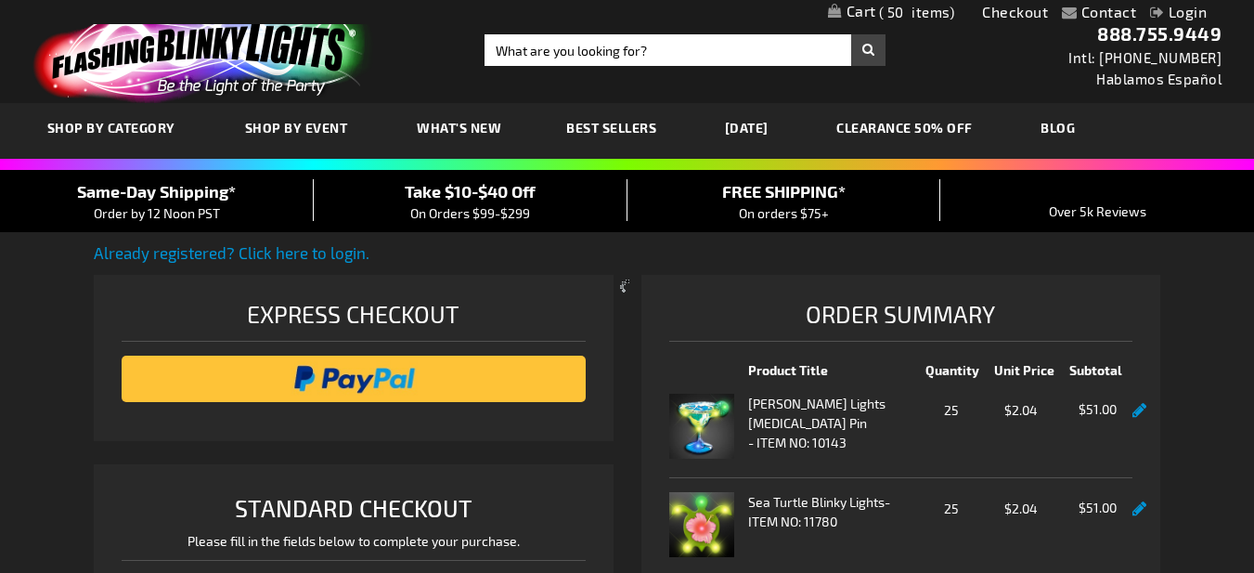
click at [372, 382] on div at bounding box center [627, 286] width 1254 height 573
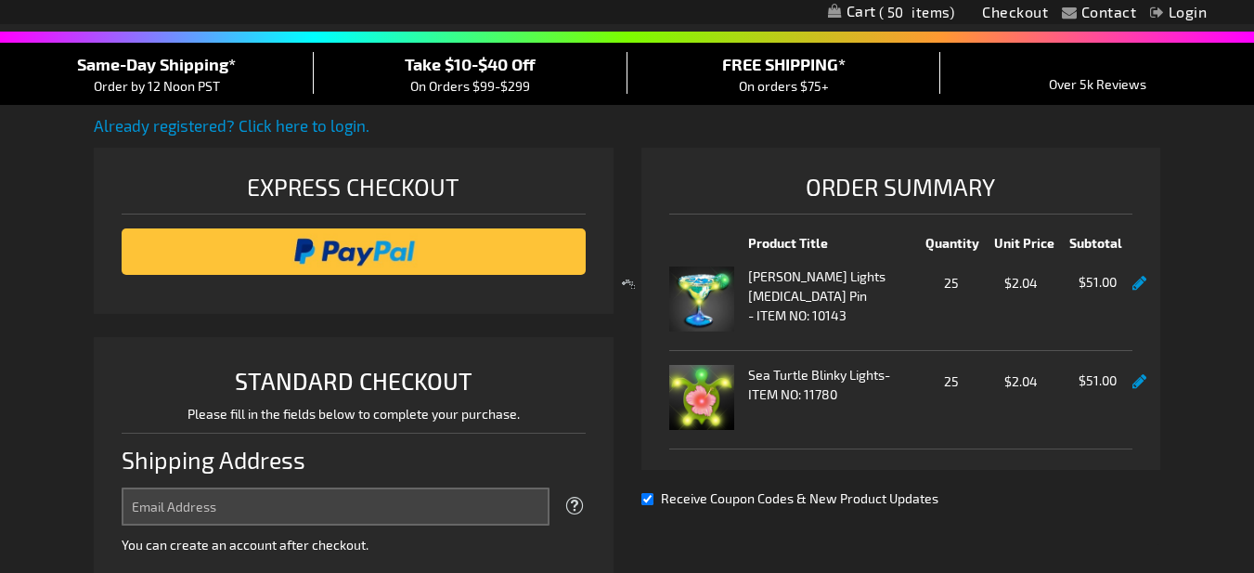
scroll to position [93, 0]
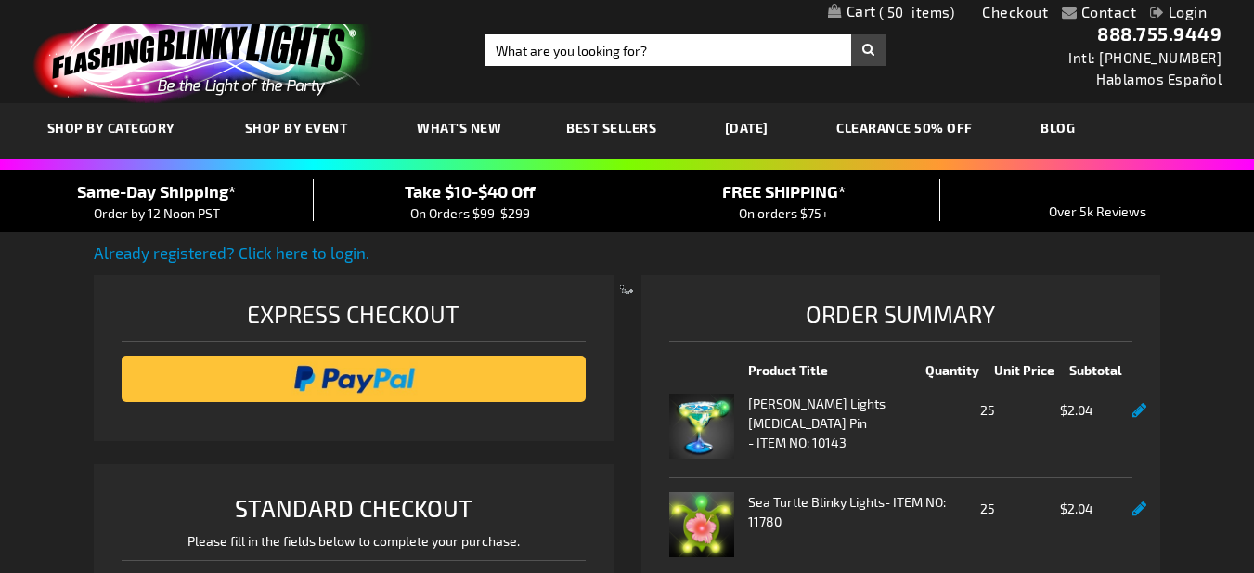
select select "US"
click at [485, 371] on input "image" at bounding box center [353, 378] width 445 height 37
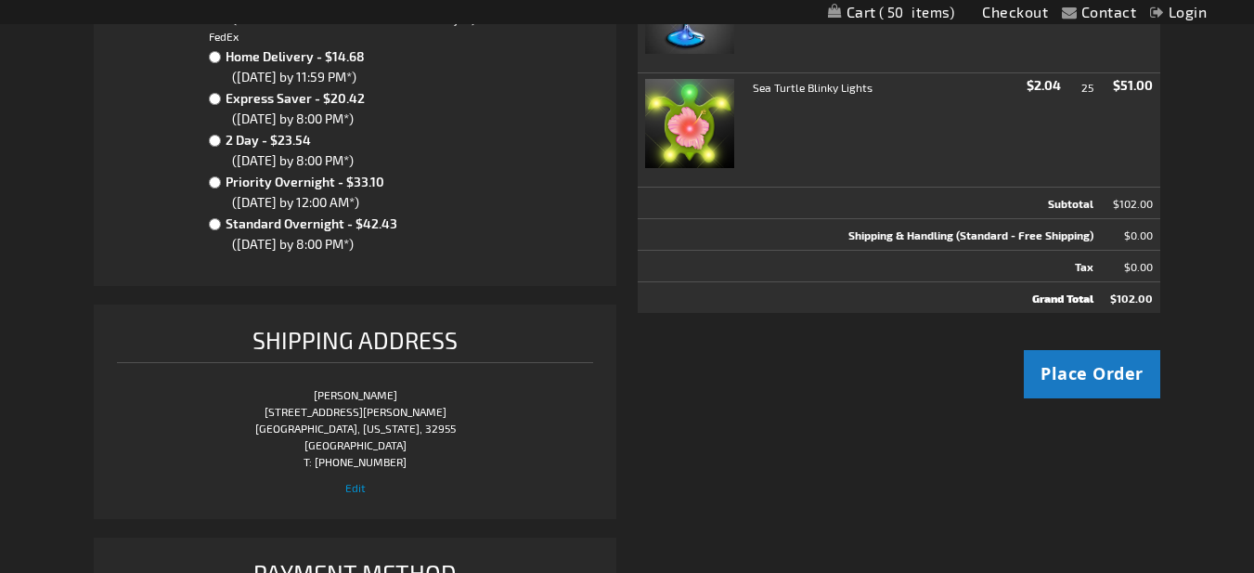
scroll to position [278, 0]
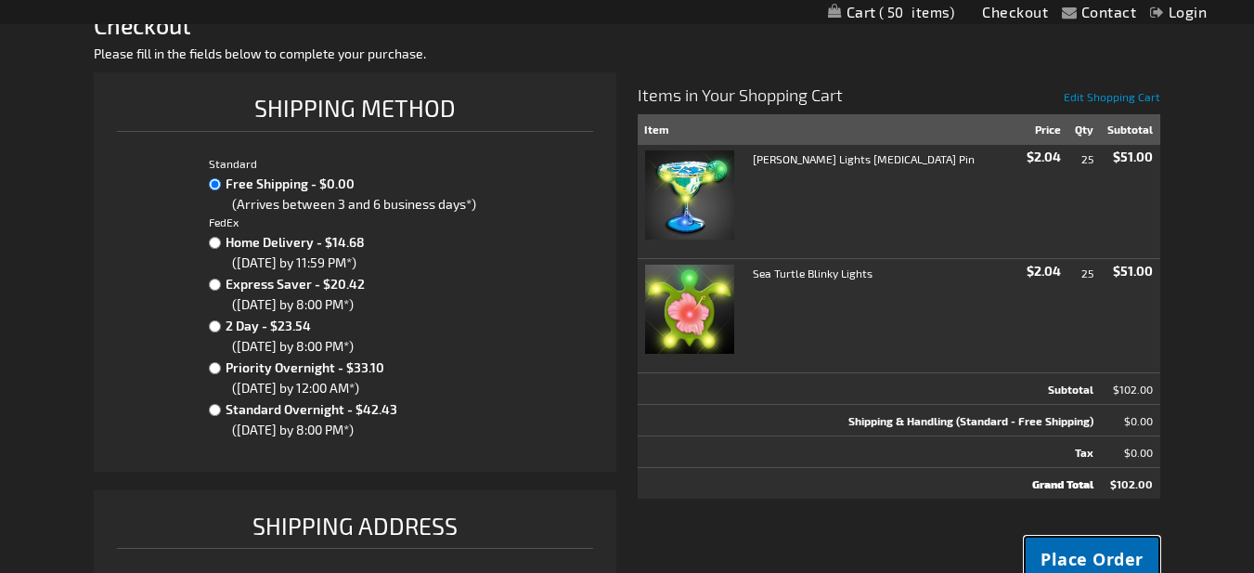
click at [1066, 548] on span "Place Order" at bounding box center [1091, 559] width 103 height 23
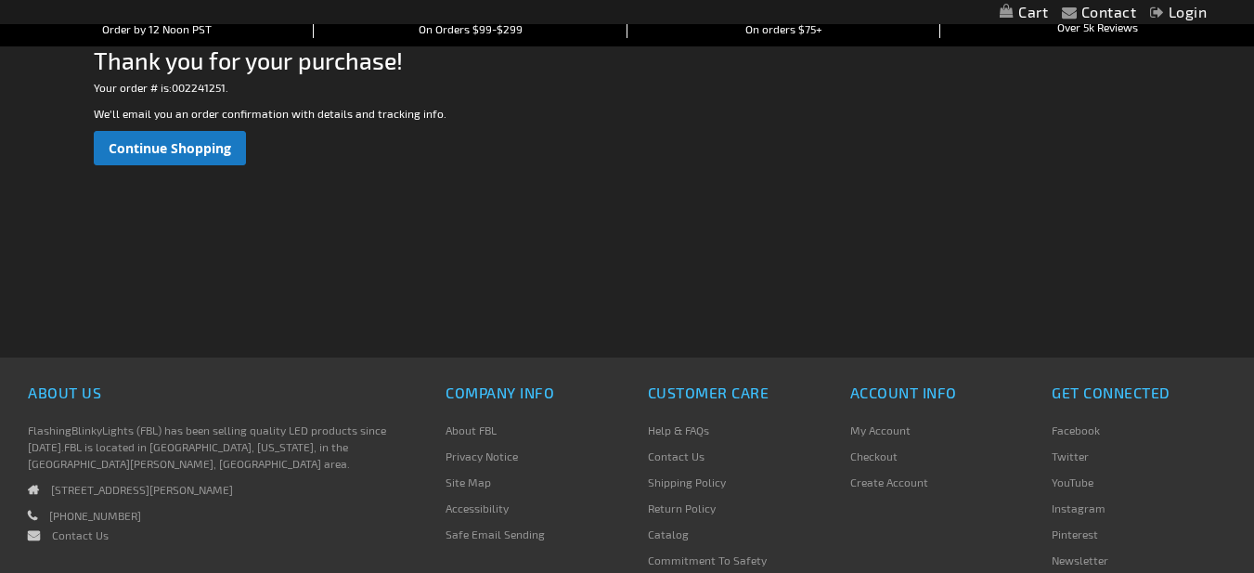
scroll to position [93, 0]
